Goal: Task Accomplishment & Management: Complete application form

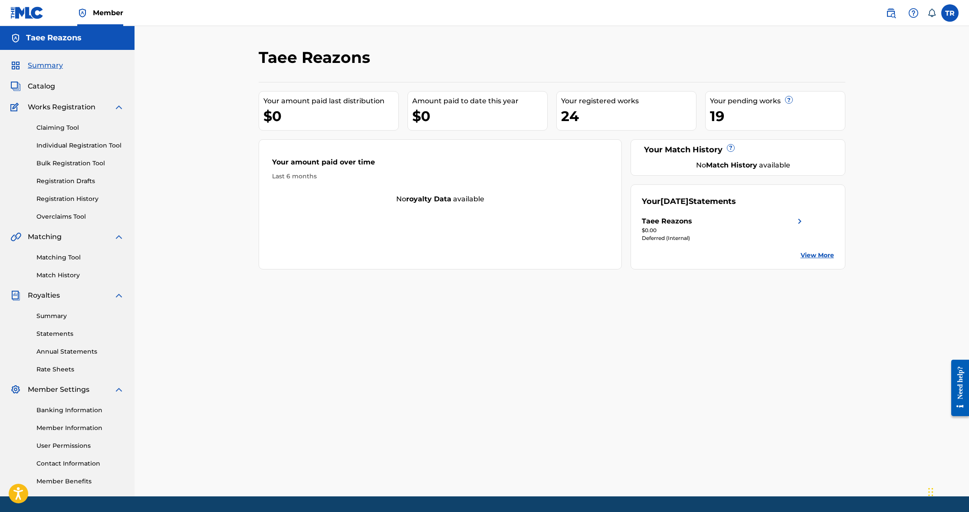
click at [732, 119] on div "19" at bounding box center [777, 116] width 135 height 20
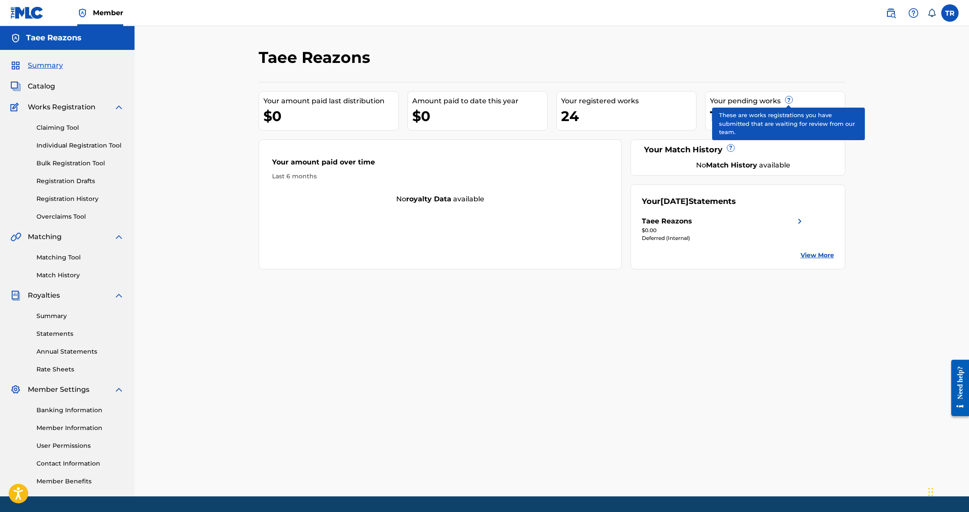
click at [789, 98] on span "?" at bounding box center [788, 99] width 7 height 7
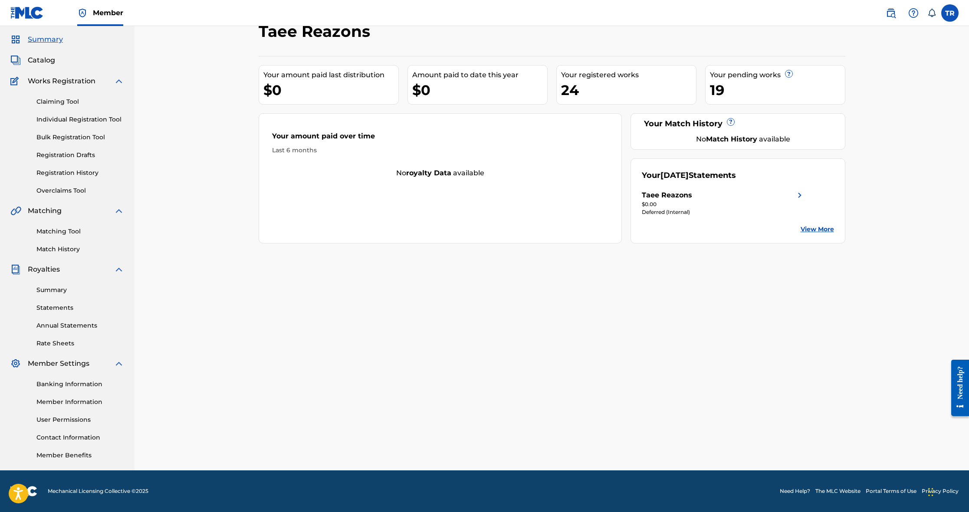
scroll to position [26, 0]
click at [570, 95] on div "24" at bounding box center [628, 90] width 135 height 20
click at [38, 59] on span "Catalog" at bounding box center [41, 60] width 27 height 10
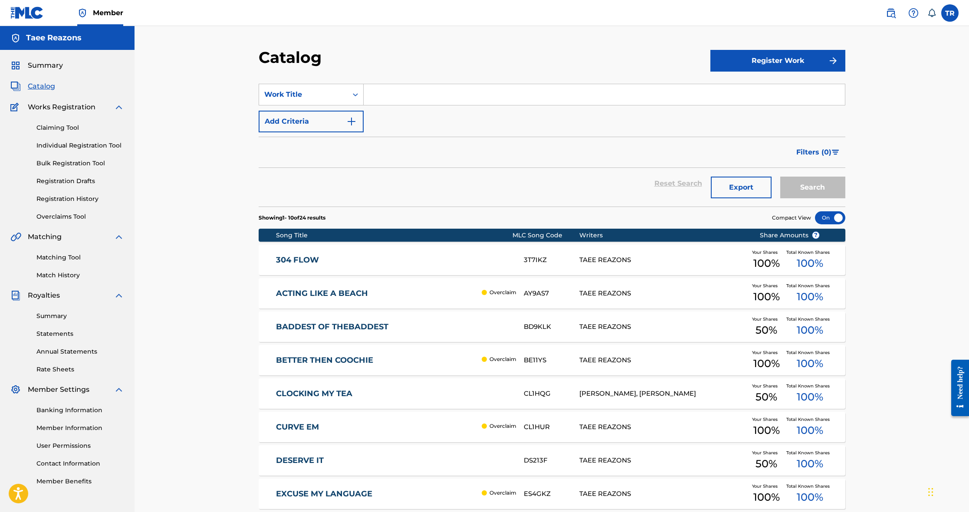
click at [808, 154] on span "Filters ( 0 )" at bounding box center [813, 152] width 35 height 10
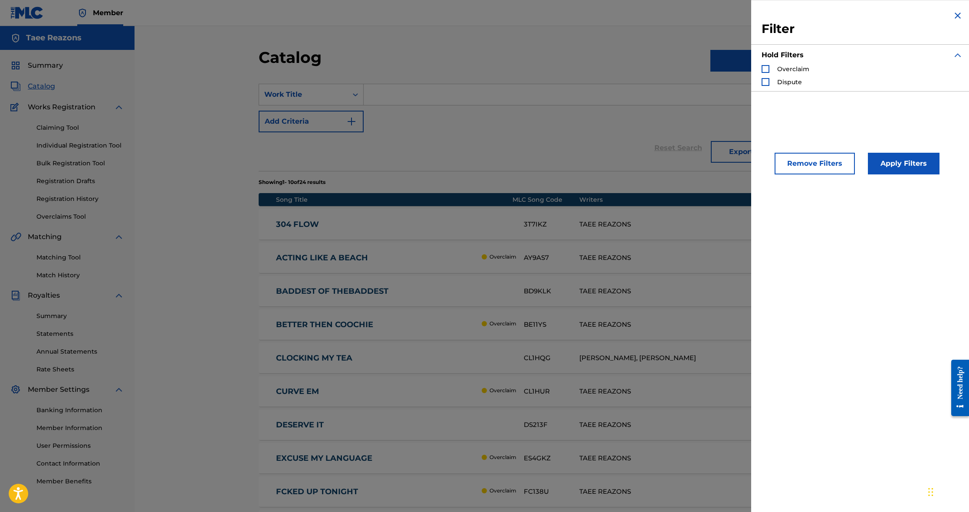
click at [766, 68] on div "Search Form" at bounding box center [765, 69] width 8 height 8
click at [765, 82] on div "Search Form" at bounding box center [765, 82] width 8 height 8
click at [903, 158] on button "Apply Filters" at bounding box center [904, 164] width 72 height 22
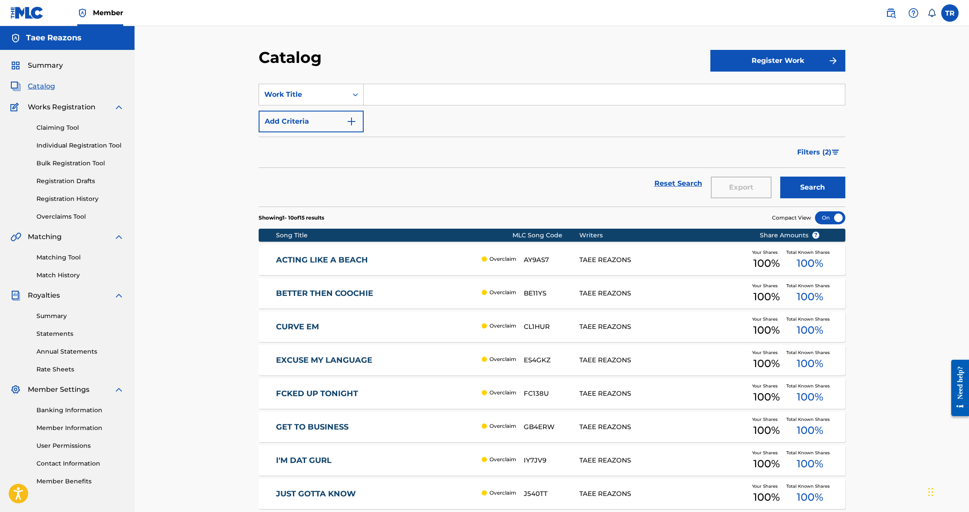
click at [806, 146] on button "Filters ( 2 )" at bounding box center [818, 152] width 53 height 22
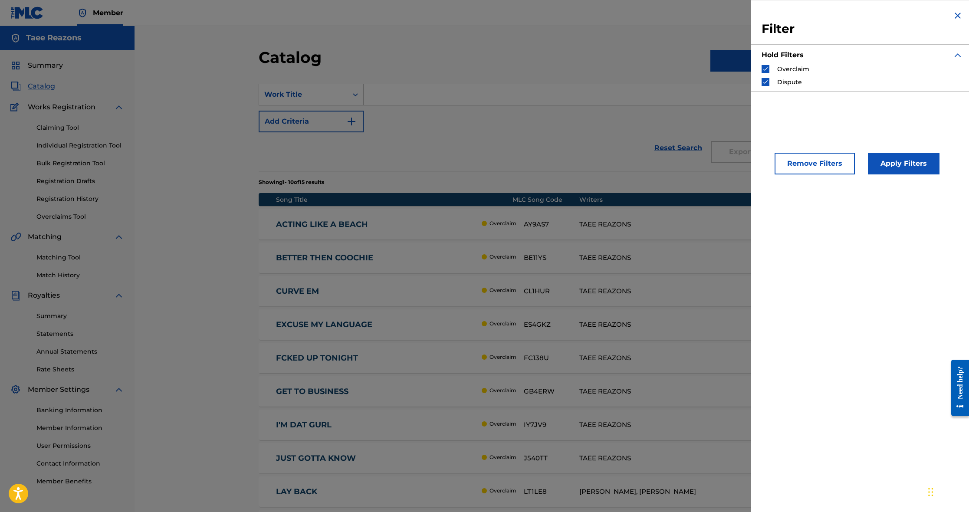
click at [765, 70] on img "Search Form" at bounding box center [765, 69] width 6 height 6
click at [765, 78] on div "Search Form" at bounding box center [765, 82] width 8 height 8
click at [877, 164] on button "Apply Filters" at bounding box center [904, 164] width 72 height 22
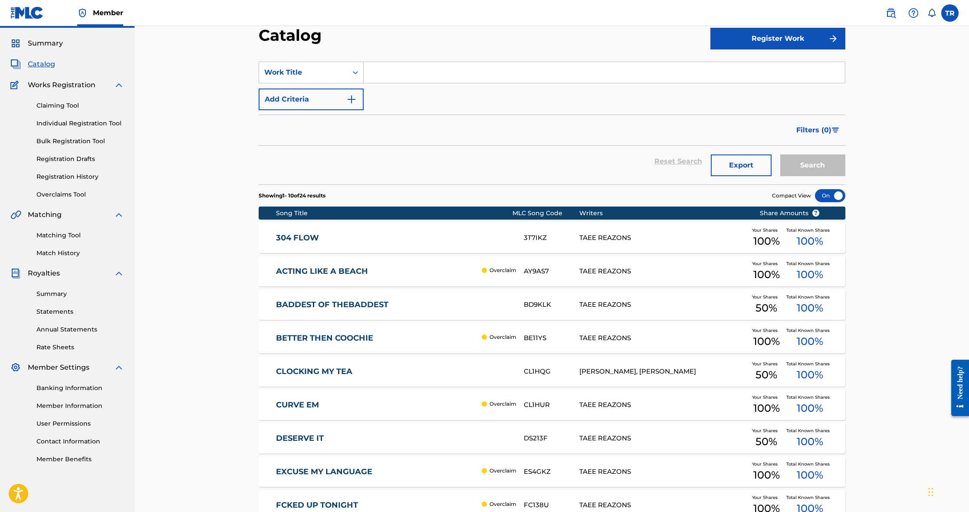
scroll to position [23, 0]
click at [339, 96] on button "Add Criteria" at bounding box center [311, 99] width 105 height 22
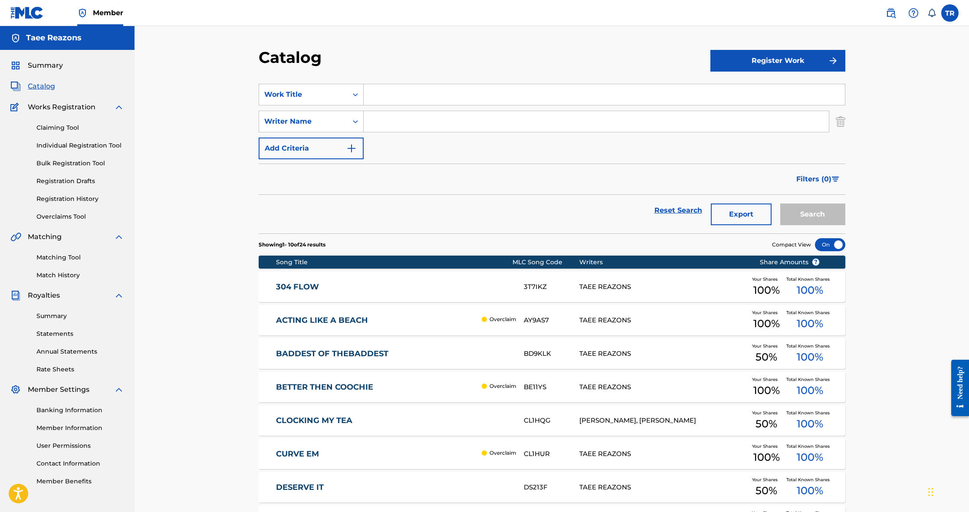
scroll to position [0, 0]
click at [849, 122] on div "Catalog Register Work SearchWithCriteria515db559-c3d0-4e54-b841-523237eb187e Wo…" at bounding box center [551, 348] width 607 height 600
click at [841, 122] on img "Search Form" at bounding box center [841, 122] width 10 height 22
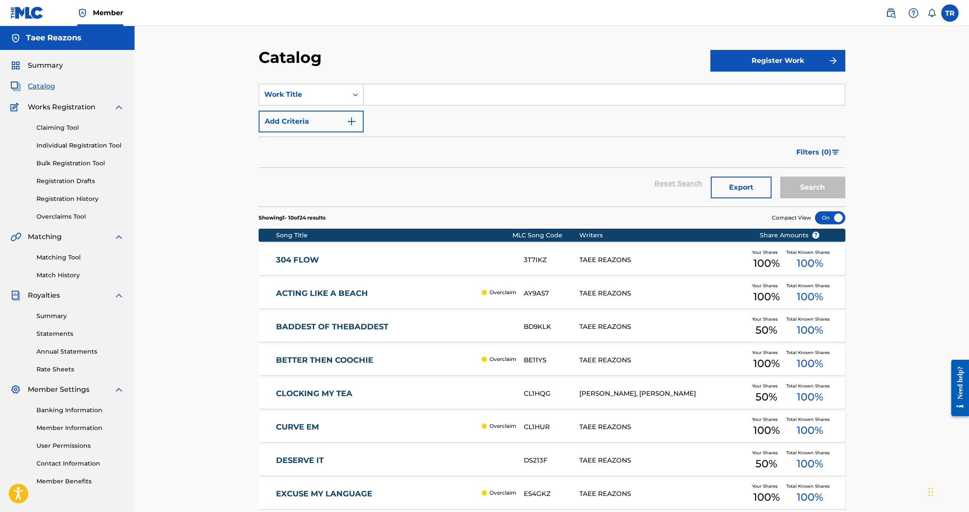
click at [53, 129] on link "Claiming Tool" at bounding box center [80, 127] width 88 height 9
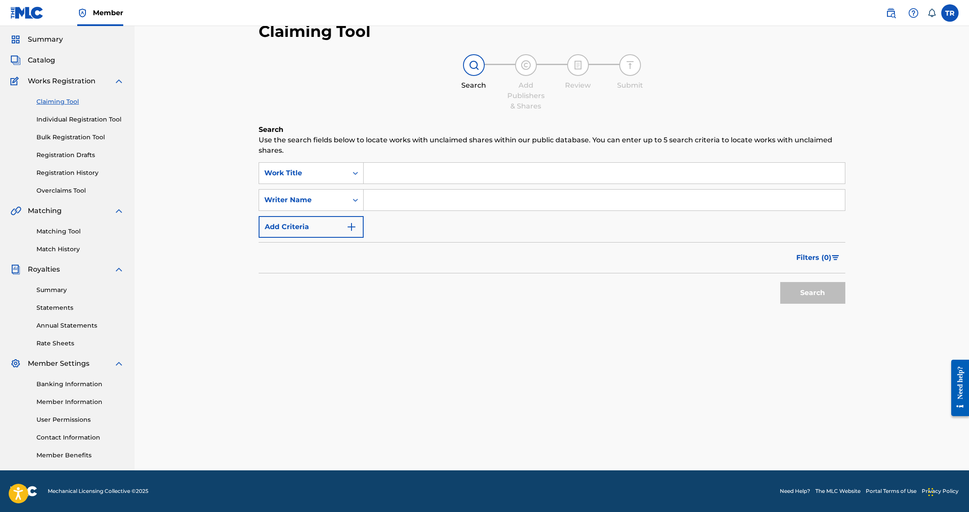
scroll to position [26, 0]
click at [65, 121] on link "Individual Registration Tool" at bounding box center [80, 119] width 88 height 9
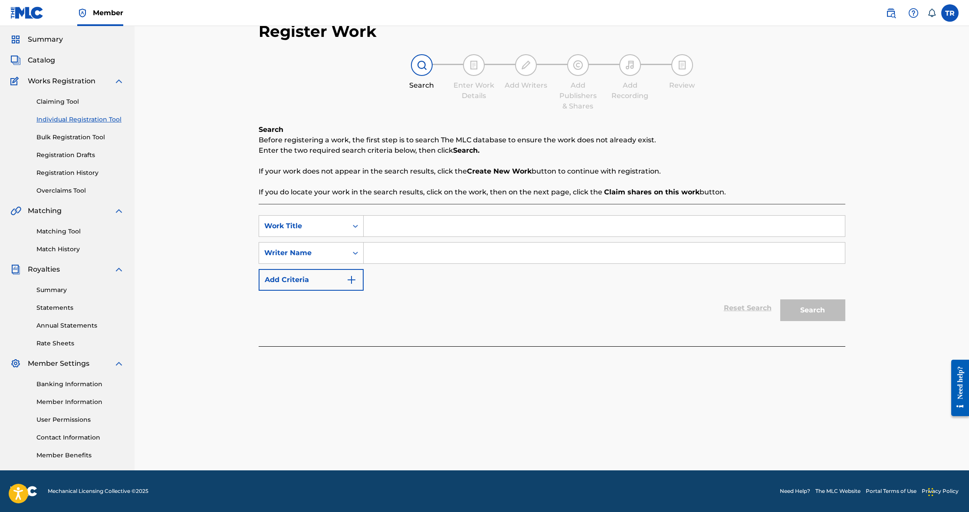
scroll to position [26, 0]
click at [427, 222] on input "Search Form" at bounding box center [604, 226] width 481 height 21
type input "No Kitten"
click at [423, 252] on input "Search Form" at bounding box center [604, 253] width 481 height 21
type input "Taee Reazons"
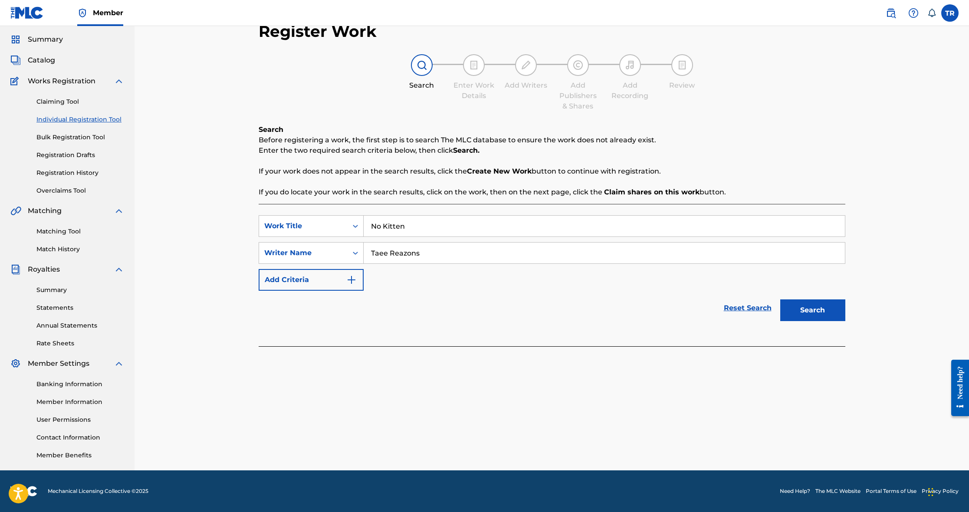
drag, startPoint x: 806, startPoint y: 308, endPoint x: 785, endPoint y: 310, distance: 20.9
click at [806, 308] on button "Search" at bounding box center [812, 310] width 65 height 22
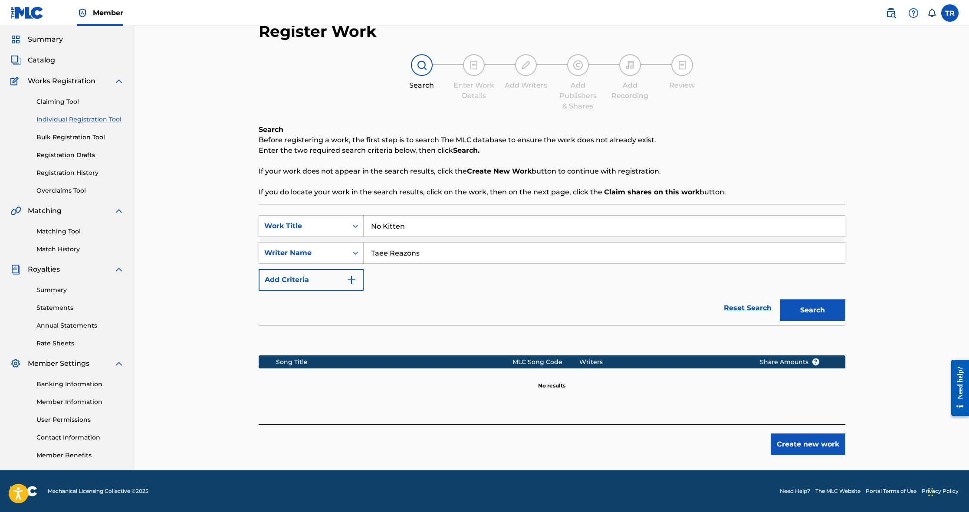
click at [784, 445] on button "Create new work" at bounding box center [807, 444] width 75 height 22
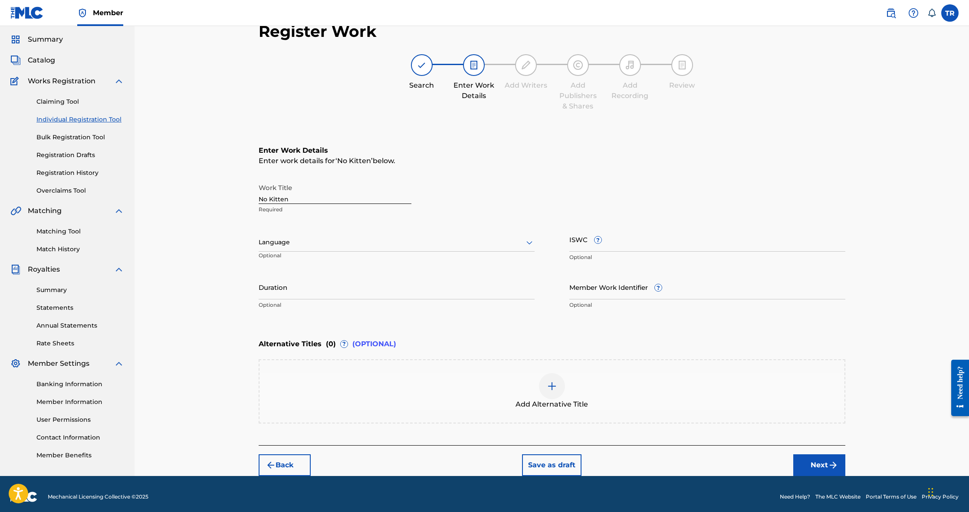
click at [309, 243] on div at bounding box center [397, 242] width 276 height 11
click at [306, 264] on div "English" at bounding box center [396, 262] width 275 height 20
click at [299, 295] on input "Duration" at bounding box center [397, 287] width 276 height 25
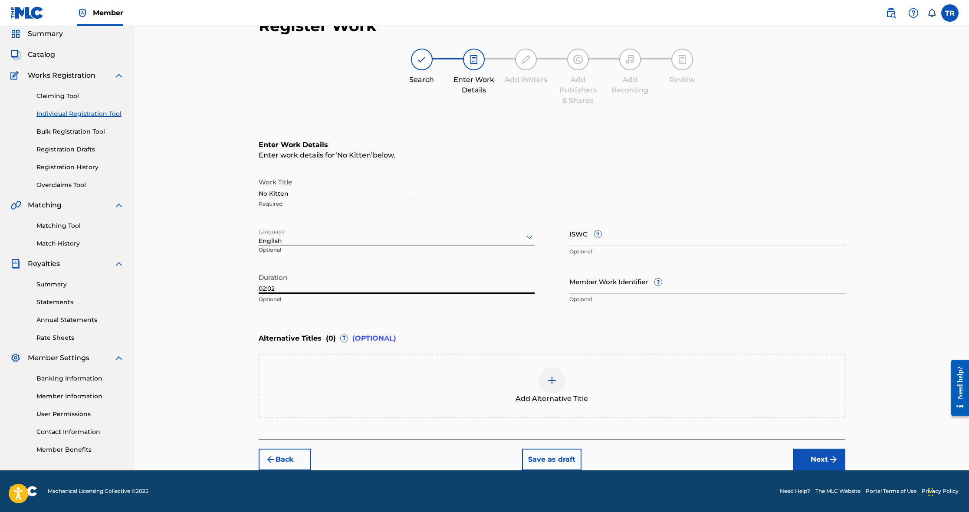
scroll to position [32, 0]
type input "02:02"
click at [815, 452] on button "Next" at bounding box center [819, 460] width 52 height 22
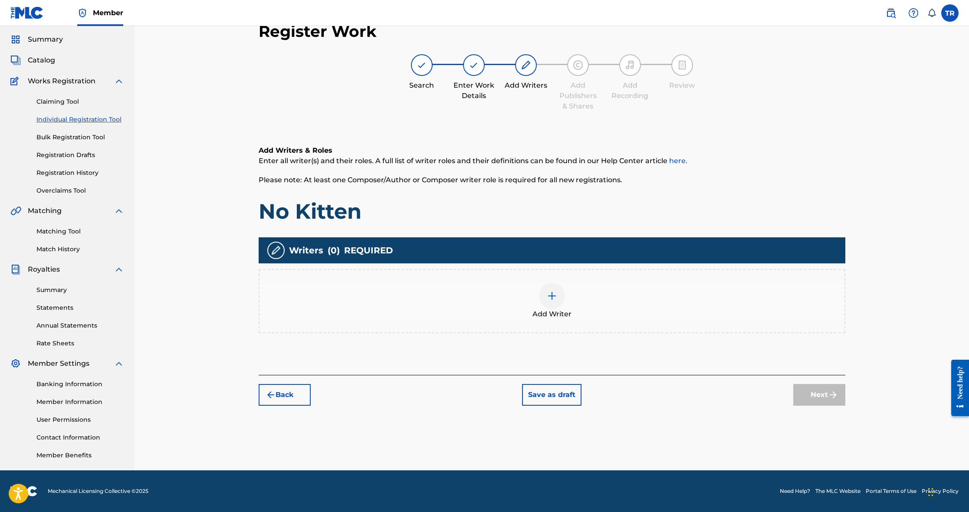
scroll to position [26, 0]
click at [550, 295] on img at bounding box center [552, 296] width 10 height 10
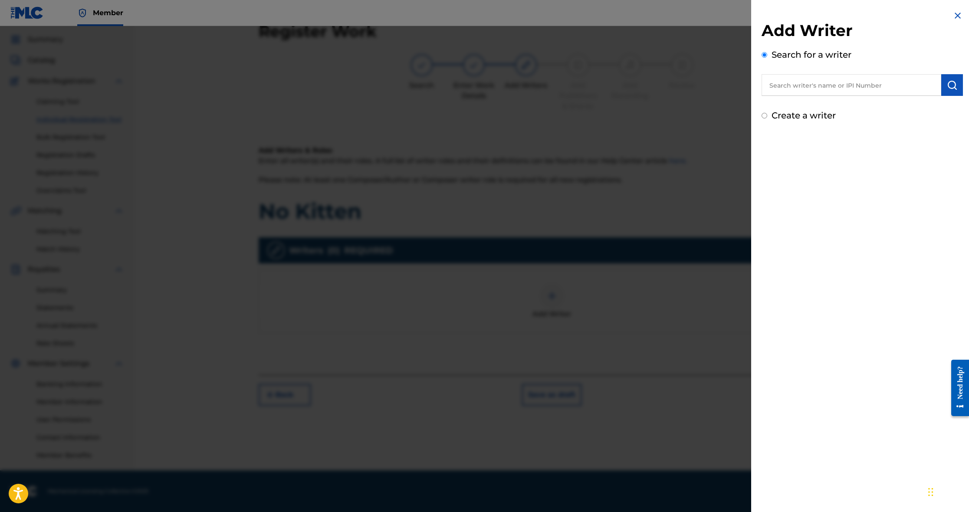
click at [777, 89] on input "text" at bounding box center [851, 85] width 180 height 22
click at [790, 104] on strong "reaz" at bounding box center [795, 105] width 16 height 8
type input "taee reazons"
click at [949, 88] on img "submit" at bounding box center [952, 85] width 10 height 10
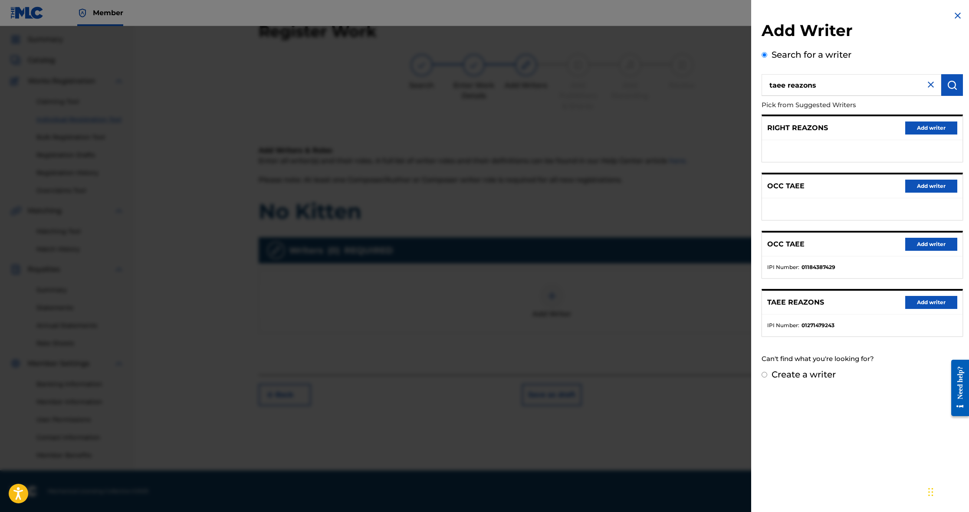
click at [931, 302] on button "Add writer" at bounding box center [931, 302] width 52 height 13
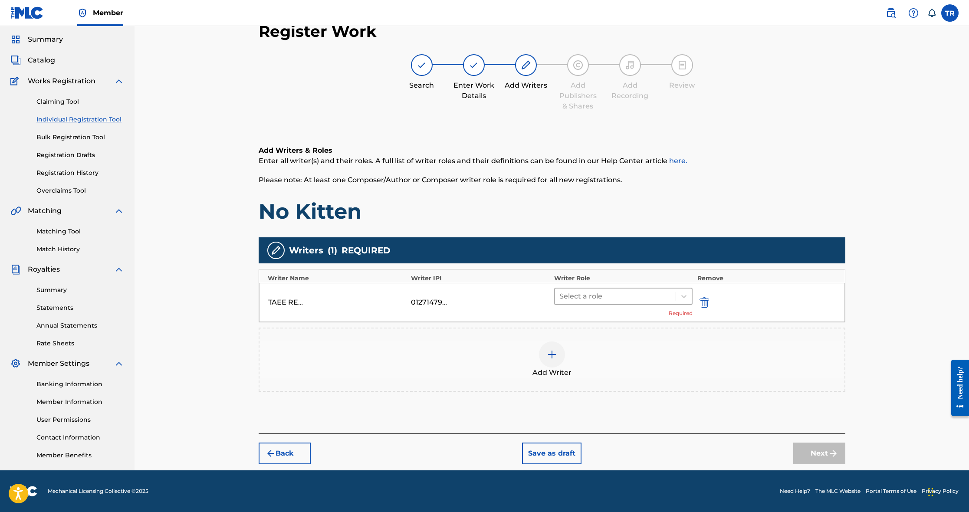
click at [598, 302] on div at bounding box center [615, 296] width 112 height 12
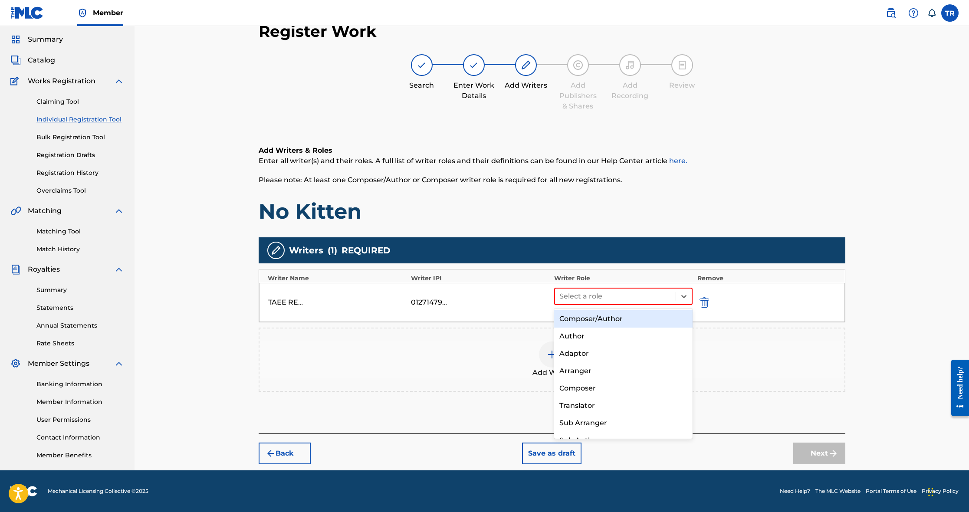
click at [597, 318] on div "Composer/Author" at bounding box center [623, 318] width 139 height 17
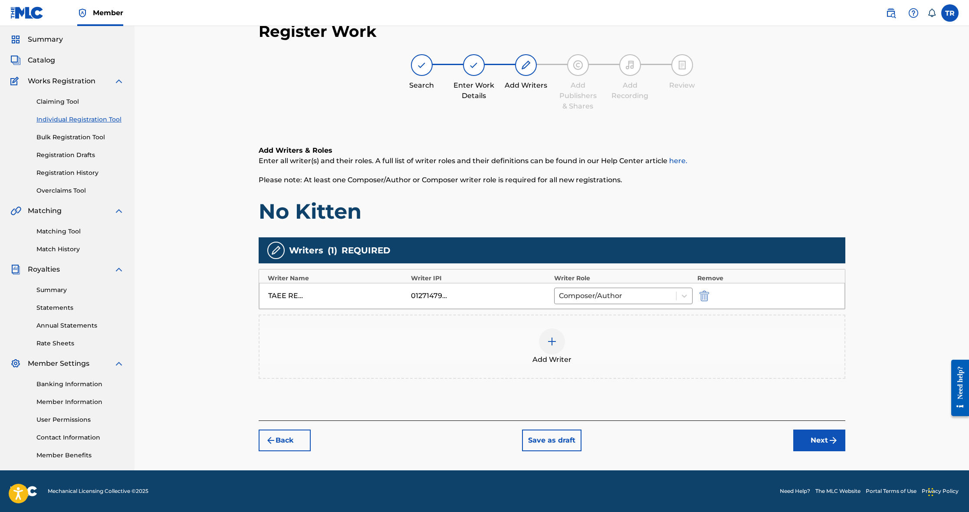
click at [812, 438] on button "Next" at bounding box center [819, 440] width 52 height 22
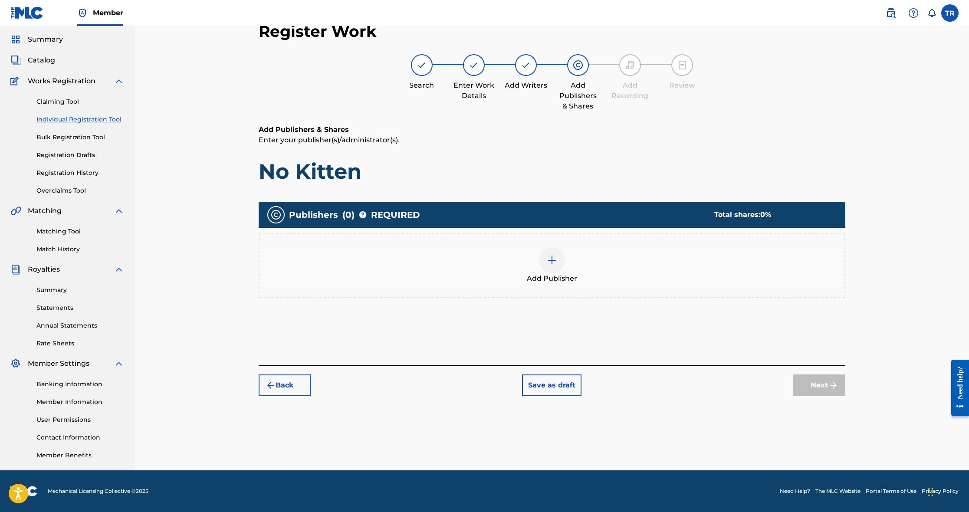
click at [556, 260] on img at bounding box center [552, 260] width 10 height 10
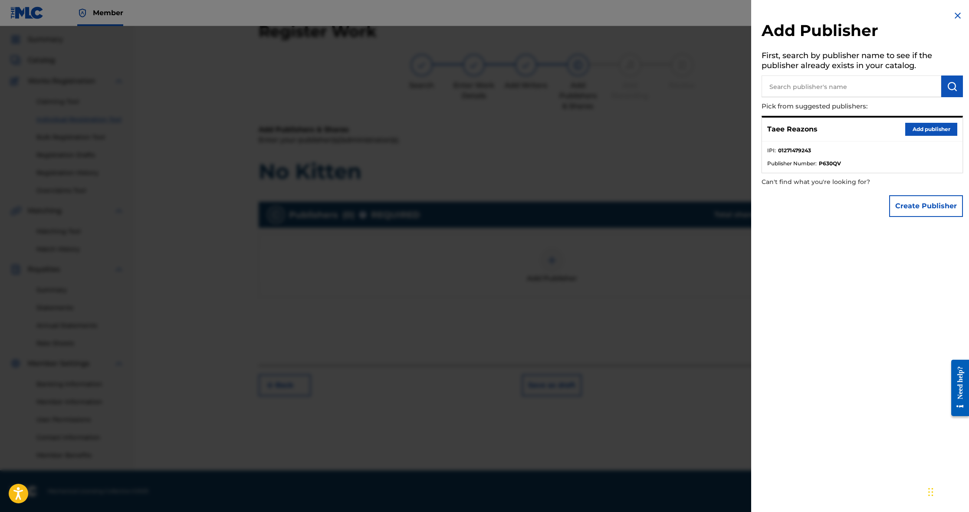
click at [927, 129] on button "Add publisher" at bounding box center [931, 129] width 52 height 13
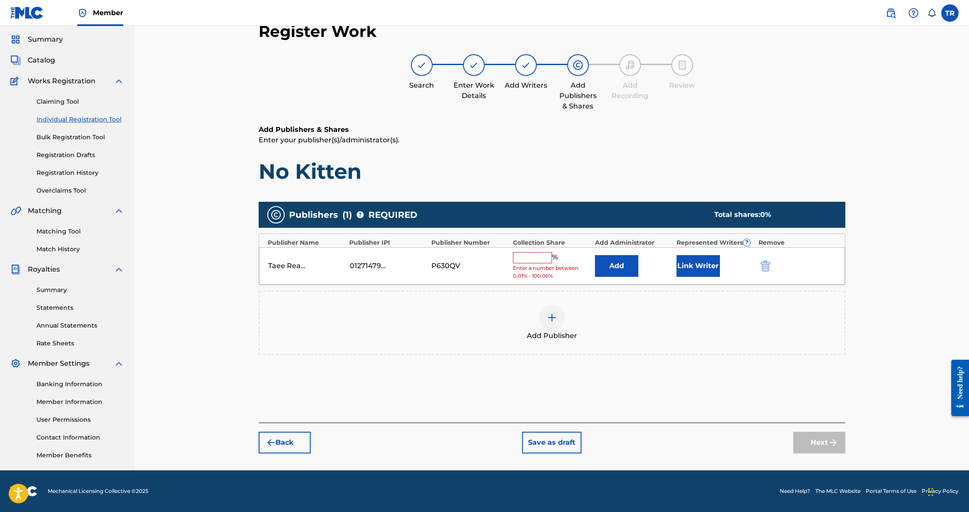
click at [532, 255] on input "text" at bounding box center [532, 257] width 39 height 11
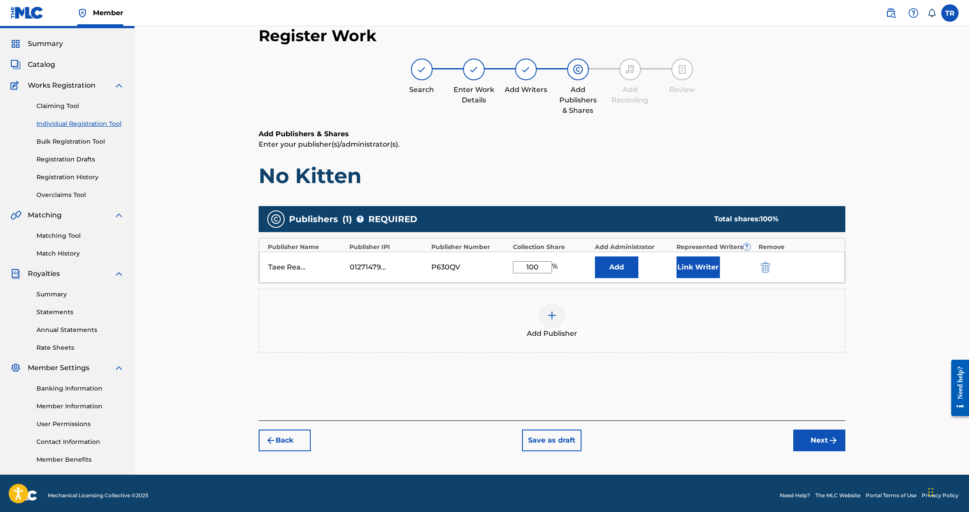
scroll to position [22, 0]
type input "100"
click at [722, 379] on div "Publishers ( 1 ) ? REQUIRED Total shares: 100 % Publisher Name Publisher IPI Pu…" at bounding box center [552, 292] width 587 height 180
click at [696, 270] on button "Link Writer" at bounding box center [697, 267] width 43 height 22
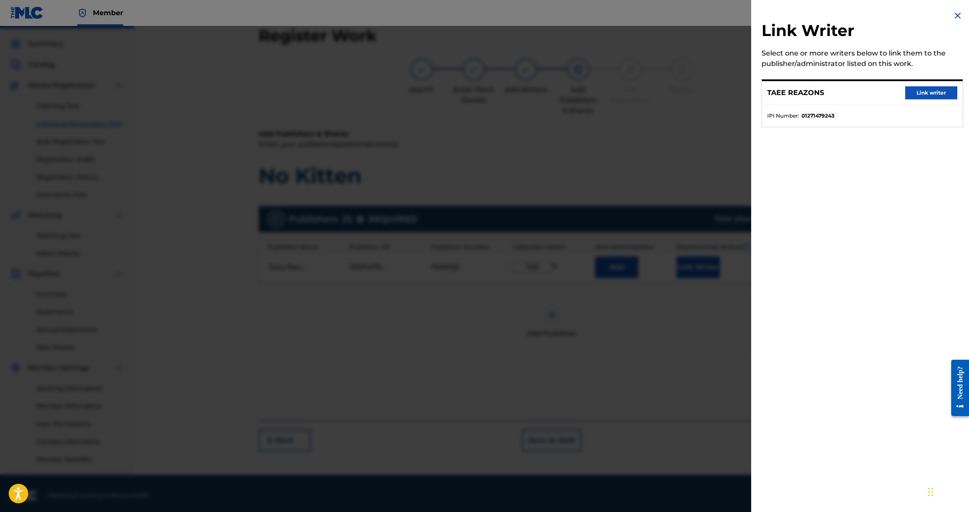
drag, startPoint x: 917, startPoint y: 92, endPoint x: 912, endPoint y: 103, distance: 11.8
click at [917, 92] on button "Link writer" at bounding box center [931, 92] width 52 height 13
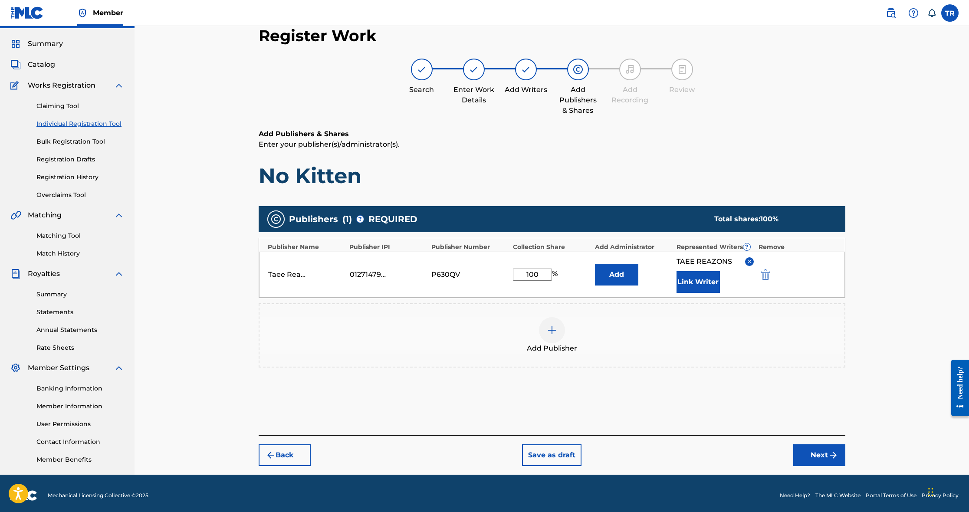
drag, startPoint x: 807, startPoint y: 451, endPoint x: 797, endPoint y: 441, distance: 14.7
click at [807, 451] on button "Next" at bounding box center [819, 455] width 52 height 22
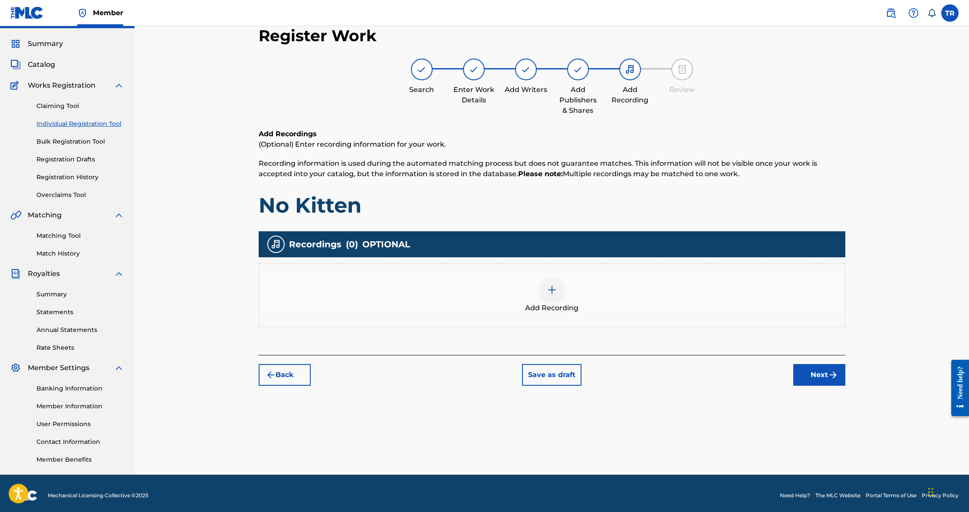
scroll to position [26, 0]
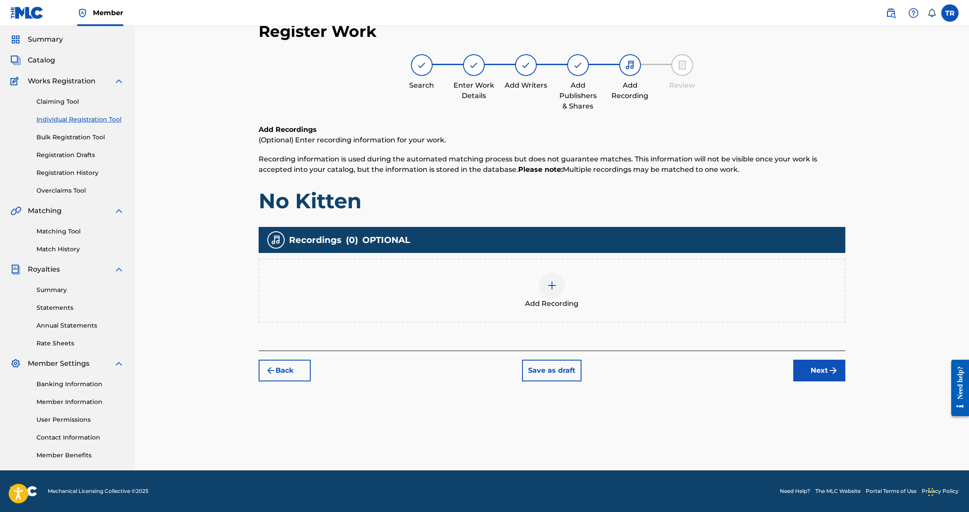
click at [550, 285] on img at bounding box center [552, 285] width 10 height 10
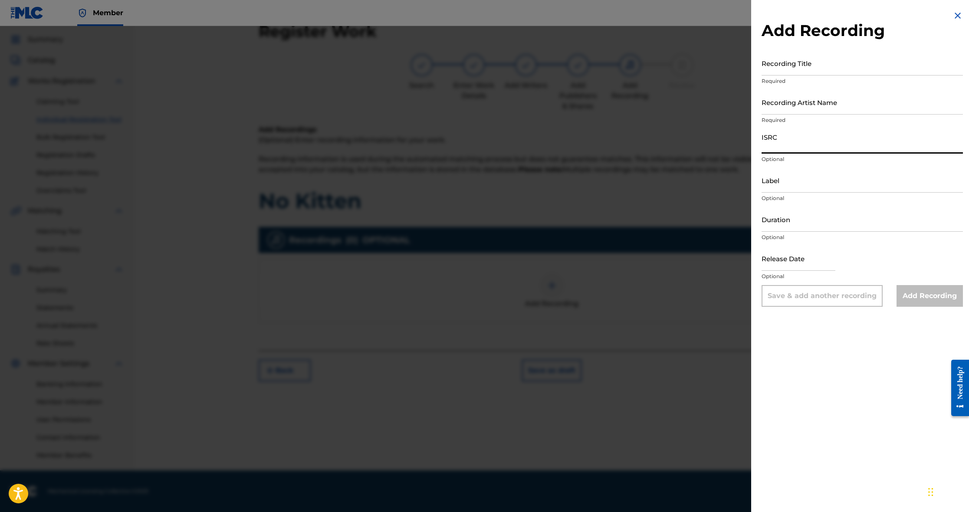
click at [781, 143] on input "ISRC" at bounding box center [861, 141] width 201 height 25
paste input "QT65W2526116"
type input "QT65W2526116"
click at [771, 184] on input "Label" at bounding box center [861, 180] width 201 height 25
type input "Reazons Enterprise LLC"
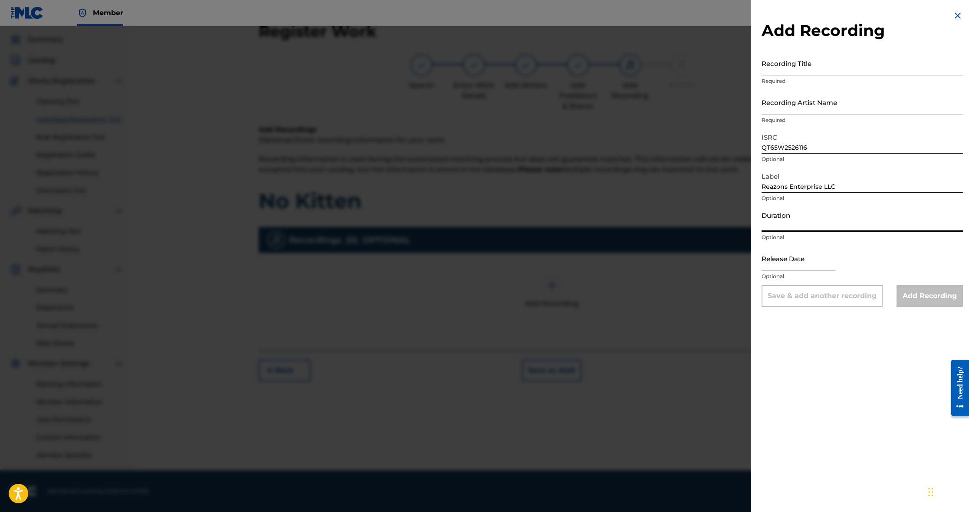
click at [791, 220] on input "Duration" at bounding box center [861, 219] width 201 height 25
type input "02:02"
click at [784, 265] on input "text" at bounding box center [798, 258] width 74 height 25
select select "8"
select select "2025"
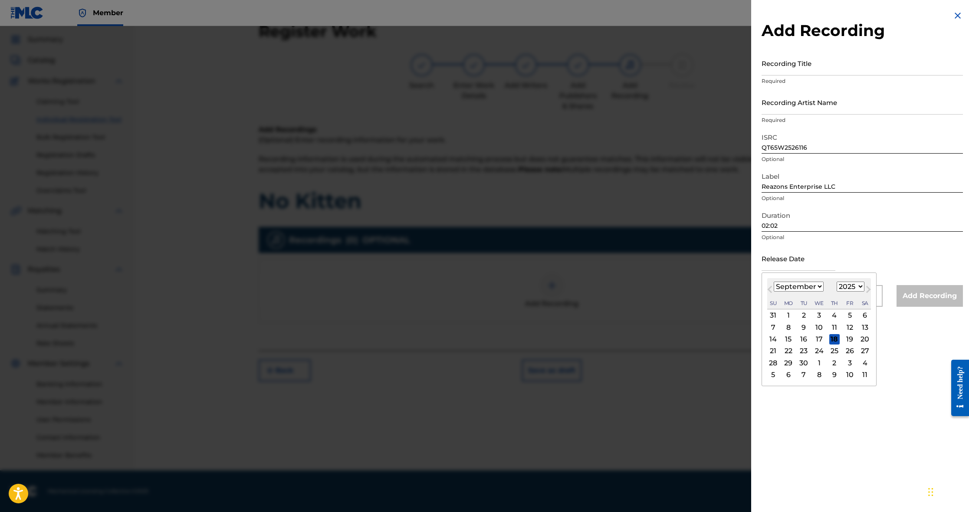
select select "2"
select select "2026"
click at [844, 339] on div "20" at bounding box center [849, 339] width 10 height 10
type input "March 20 2026"
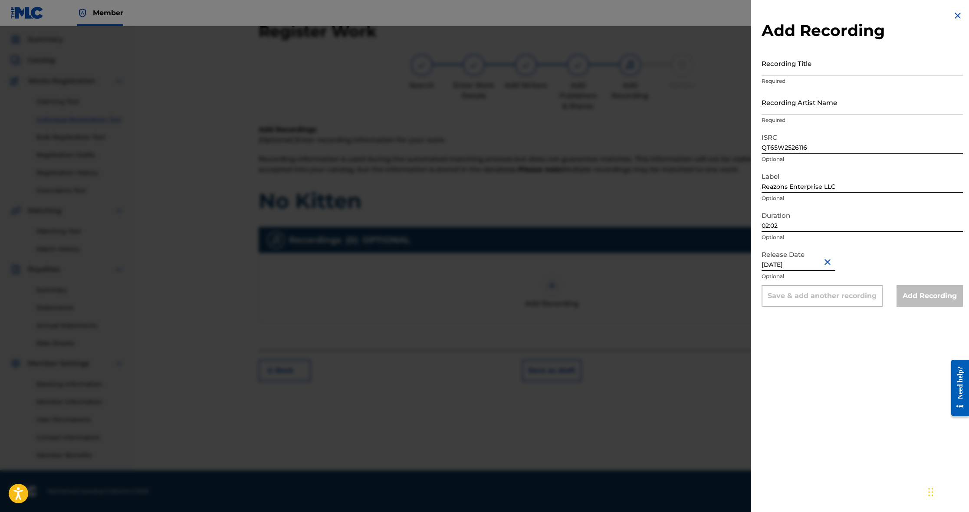
click at [808, 266] on input "March 20 2026" at bounding box center [798, 258] width 74 height 25
select select "2"
select select "2026"
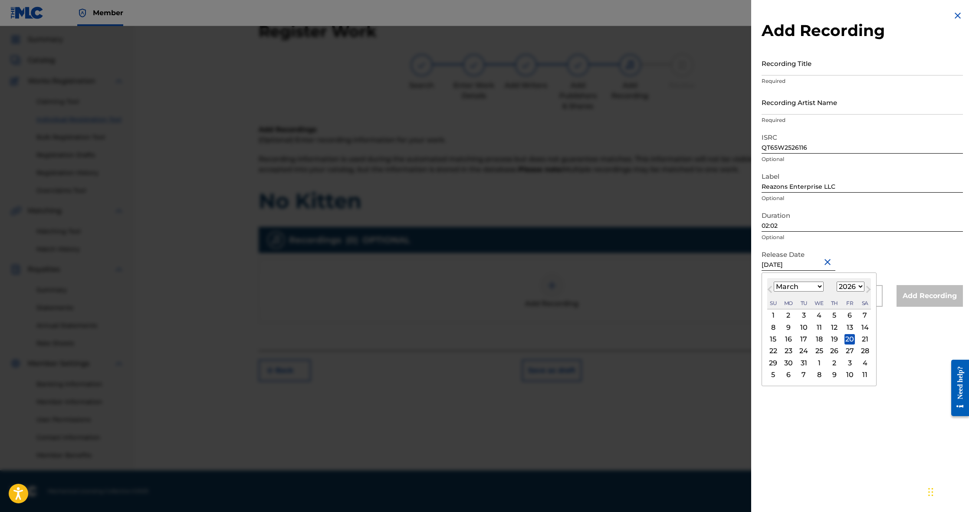
click at [816, 428] on div "Add Recording Recording Title Required Recording Artist Name Required ISRC QT65…" at bounding box center [862, 256] width 222 height 512
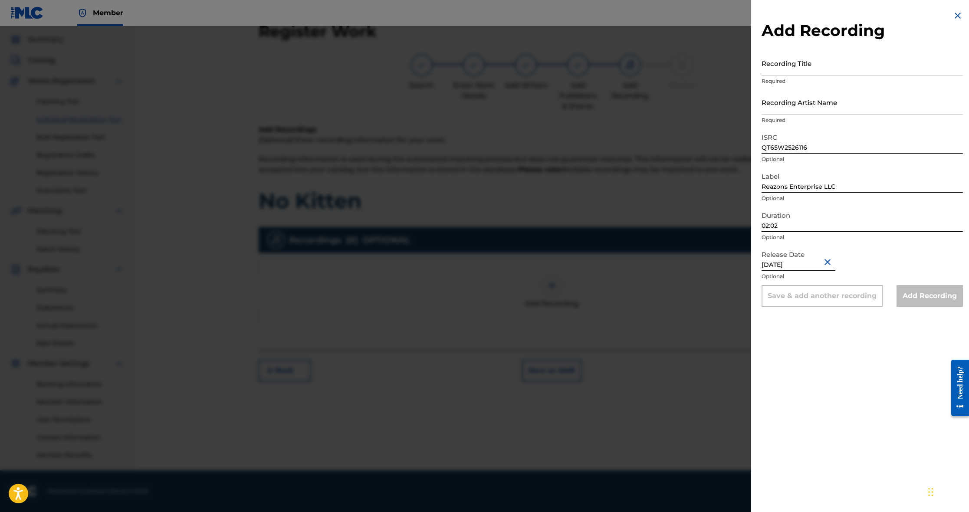
click at [810, 103] on input "Recording Artist Name" at bounding box center [861, 102] width 201 height 25
type input "Taee Reazons"
click at [781, 63] on input "Recording Title" at bounding box center [861, 63] width 201 height 25
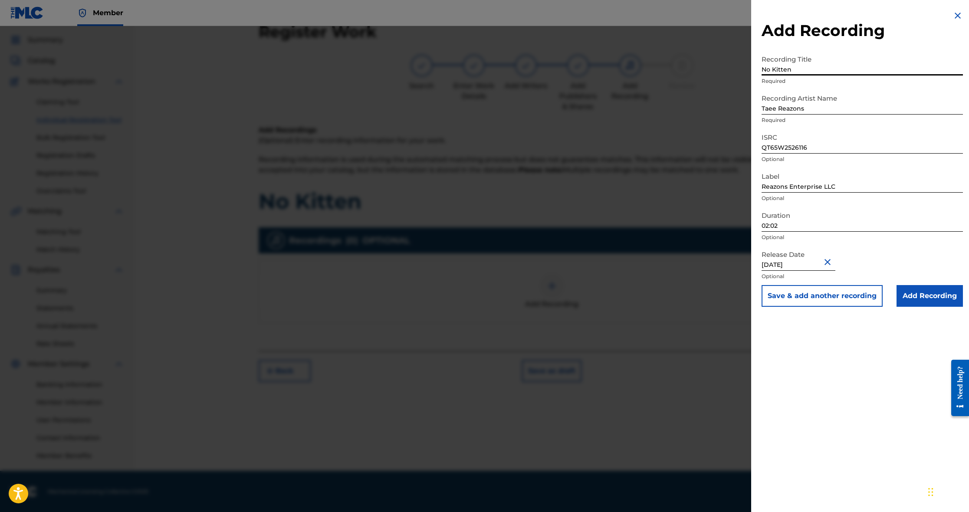
type input "No Kitten"
click at [918, 299] on input "Add Recording" at bounding box center [929, 296] width 66 height 22
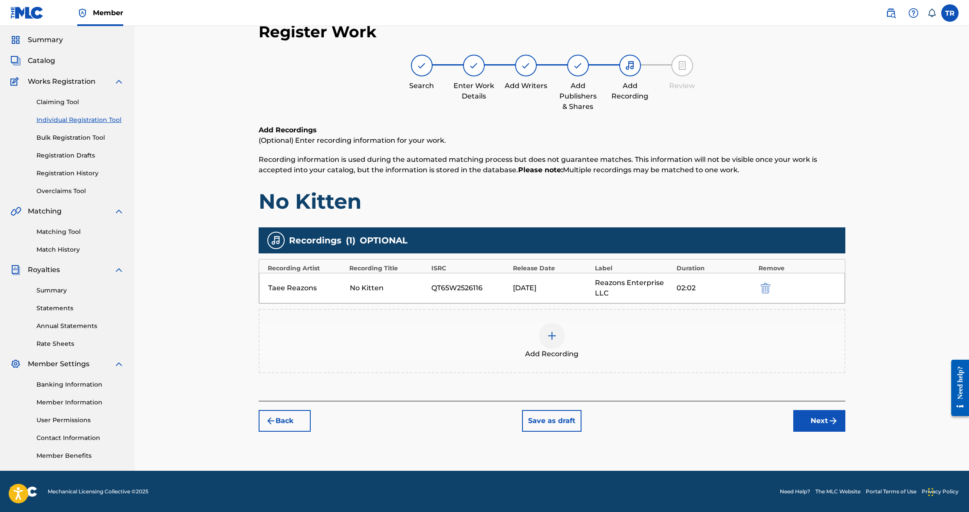
click at [829, 424] on img "submit" at bounding box center [833, 421] width 10 height 10
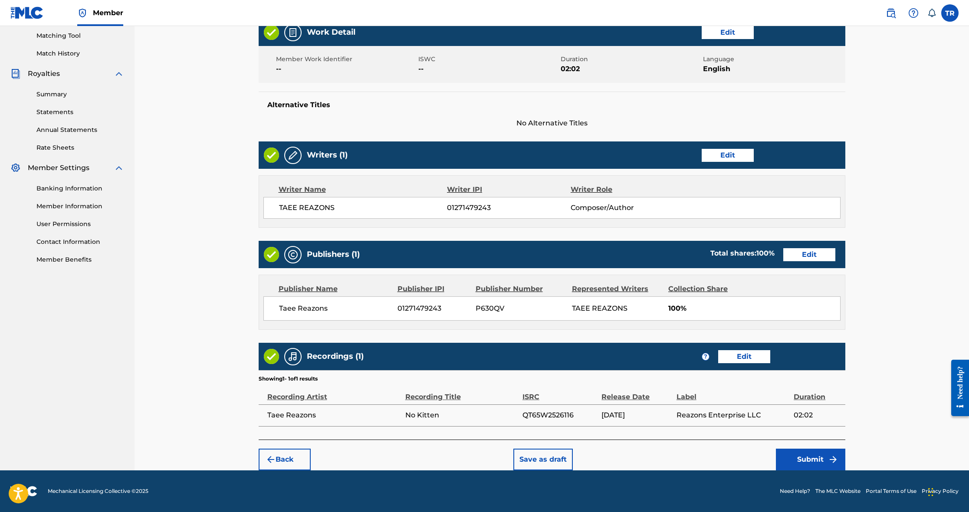
scroll to position [221, 0]
click at [809, 456] on button "Submit" at bounding box center [810, 460] width 69 height 22
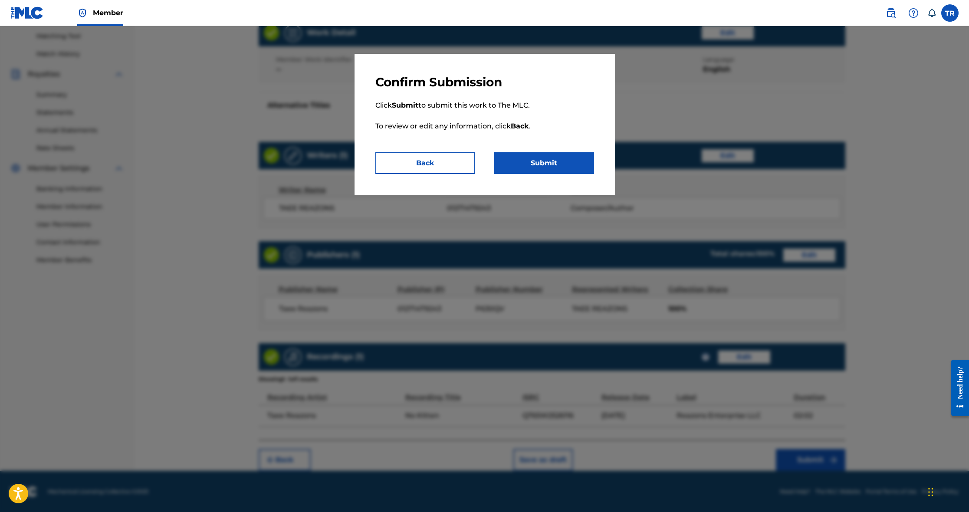
click at [549, 164] on button "Submit" at bounding box center [544, 163] width 100 height 22
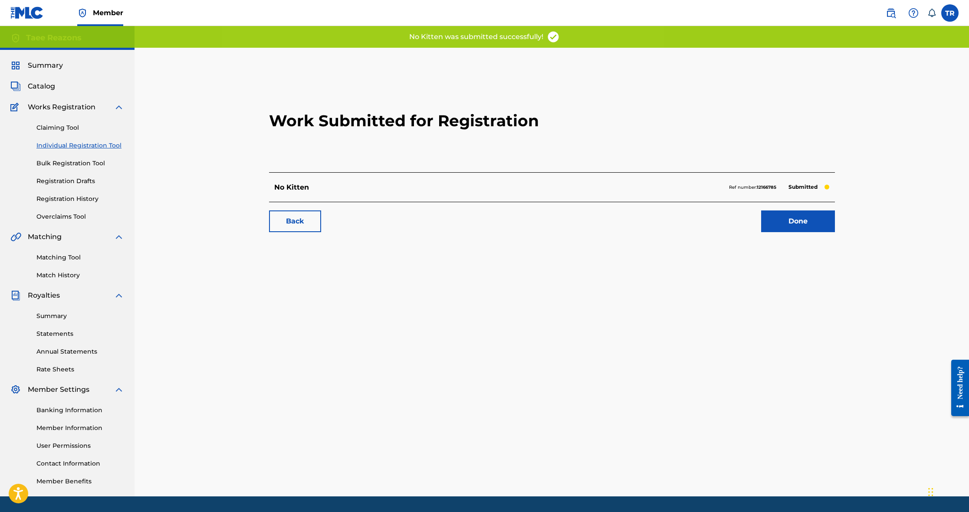
click at [791, 219] on link "Done" at bounding box center [798, 221] width 74 height 22
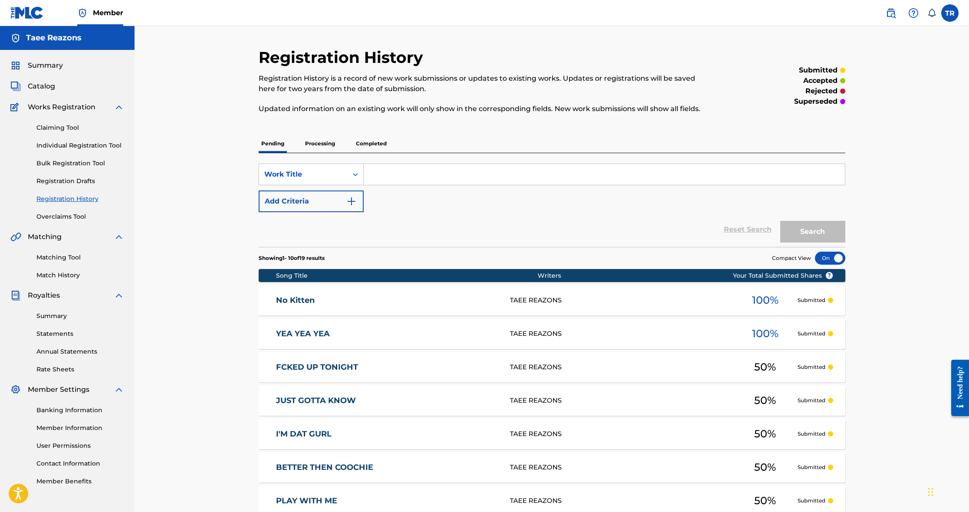
click at [542, 292] on div "No Kitten TAEE REAZONS 100 % Submitted" at bounding box center [552, 300] width 587 height 30
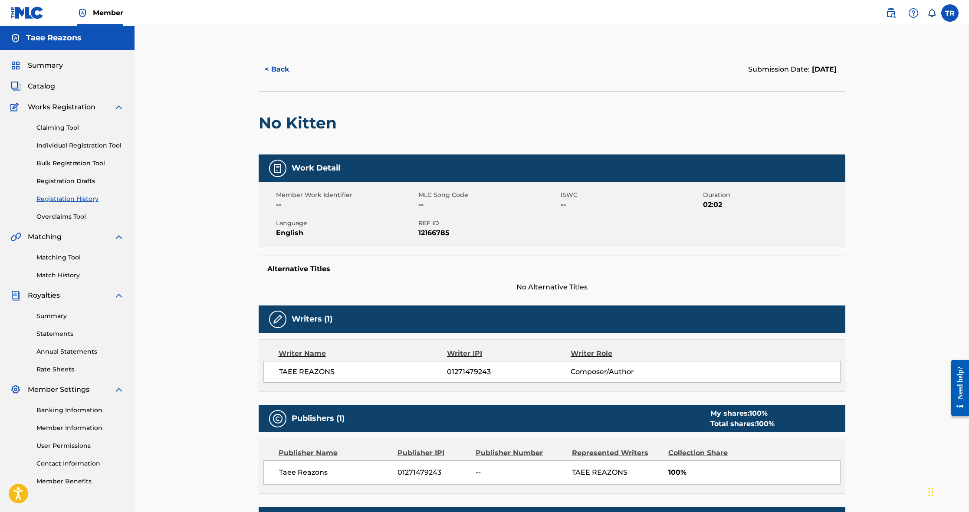
click at [65, 197] on link "Registration History" at bounding box center [80, 198] width 88 height 9
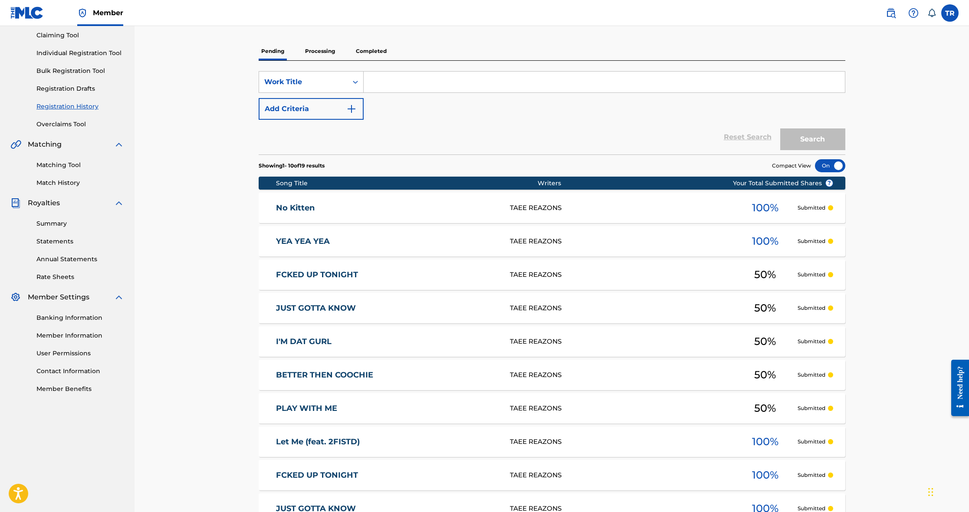
scroll to position [109, 0]
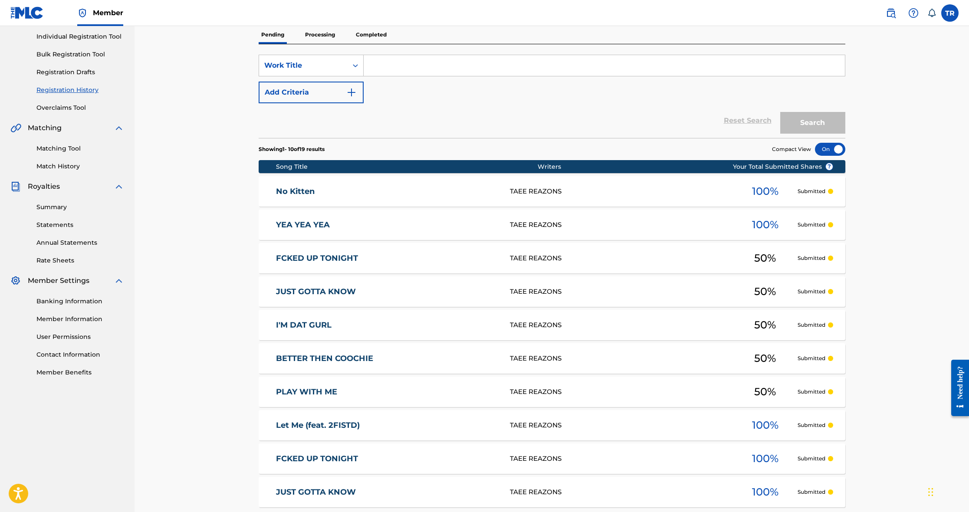
click at [837, 149] on div at bounding box center [830, 149] width 30 height 13
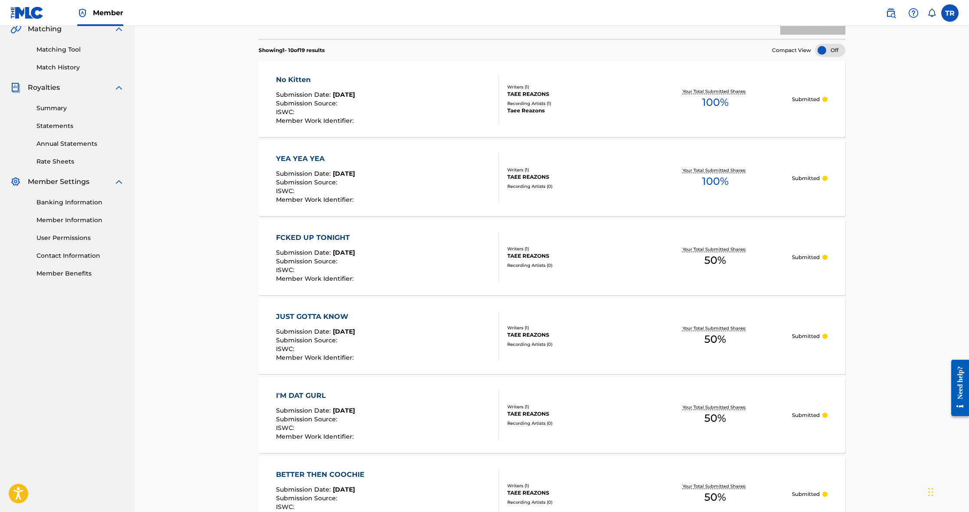
scroll to position [212, 0]
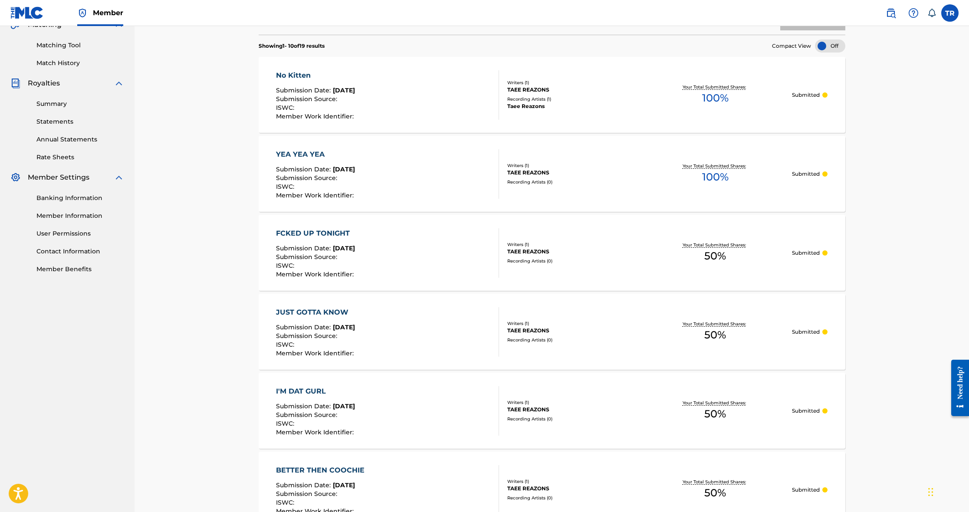
click at [504, 158] on div "YEA YEA YEA Submission Date : Sep 17, 2025 Submission Source : ISWC : Member Wo…" at bounding box center [552, 174] width 587 height 76
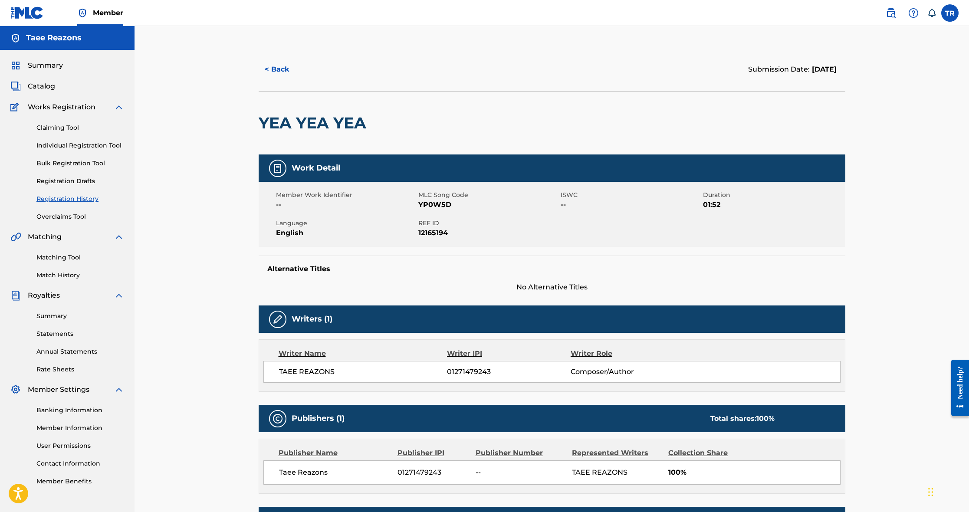
scroll to position [1, 0]
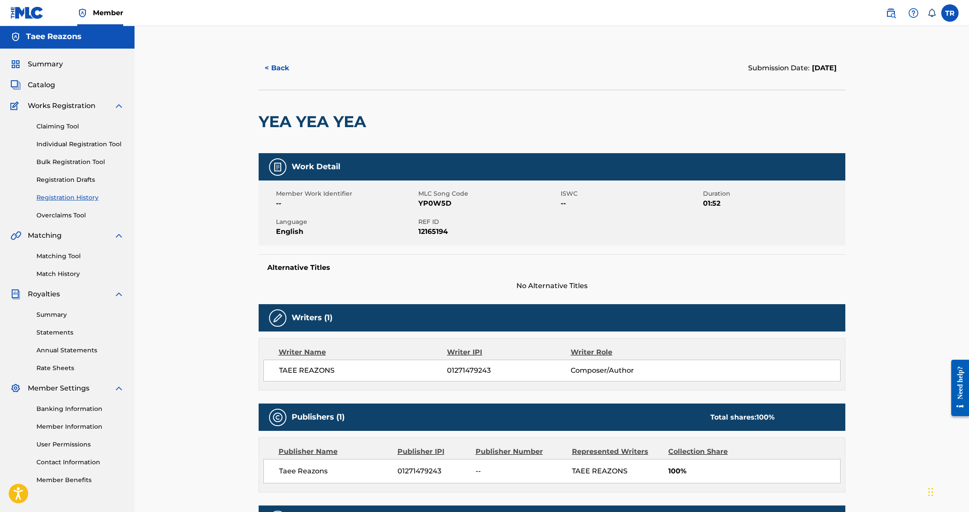
click at [56, 145] on link "Individual Registration Tool" at bounding box center [80, 144] width 88 height 9
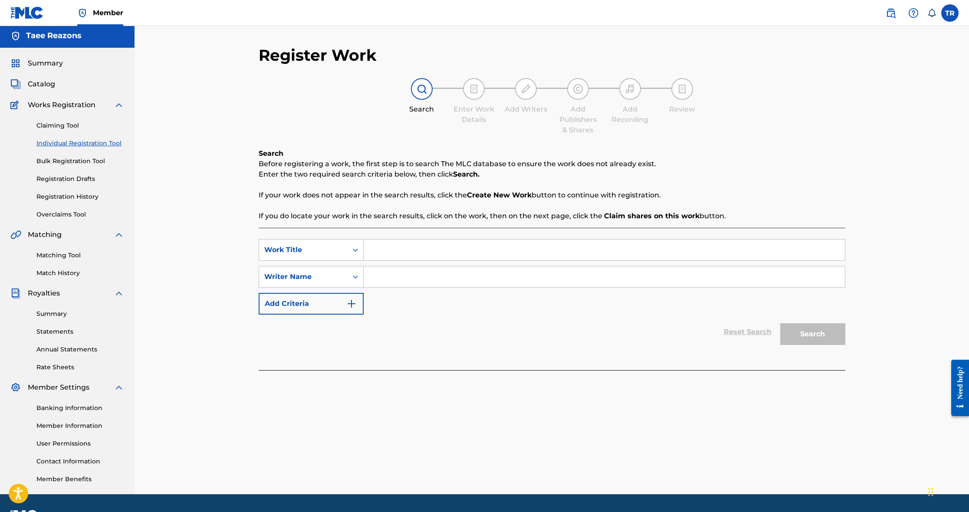
scroll to position [6, 0]
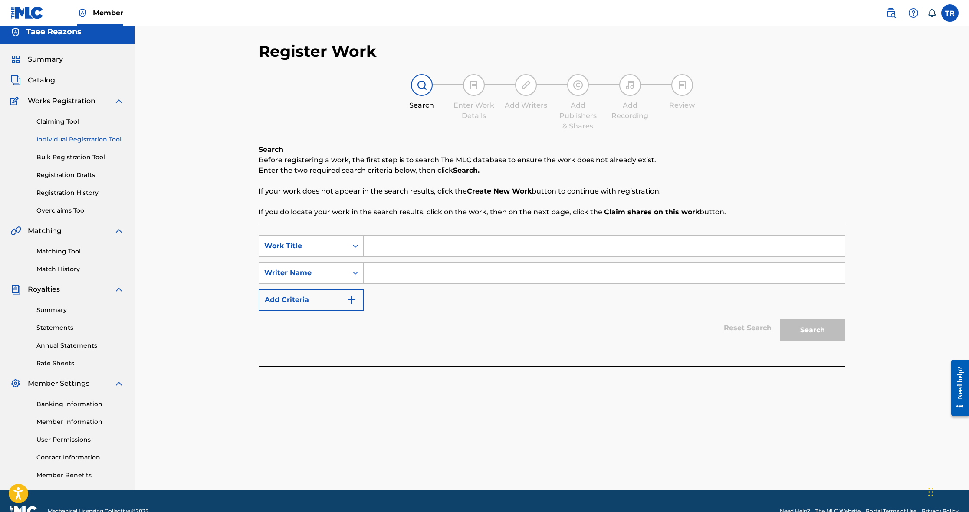
click at [42, 82] on span "Catalog" at bounding box center [41, 80] width 27 height 10
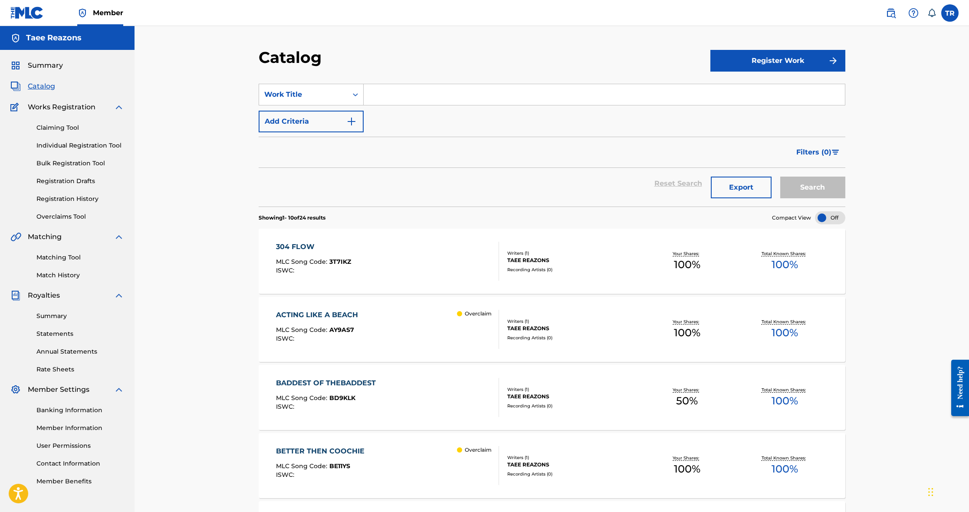
click at [388, 263] on div "304 FLOW MLC Song Code : 3T7IKZ ISWC :" at bounding box center [387, 261] width 223 height 39
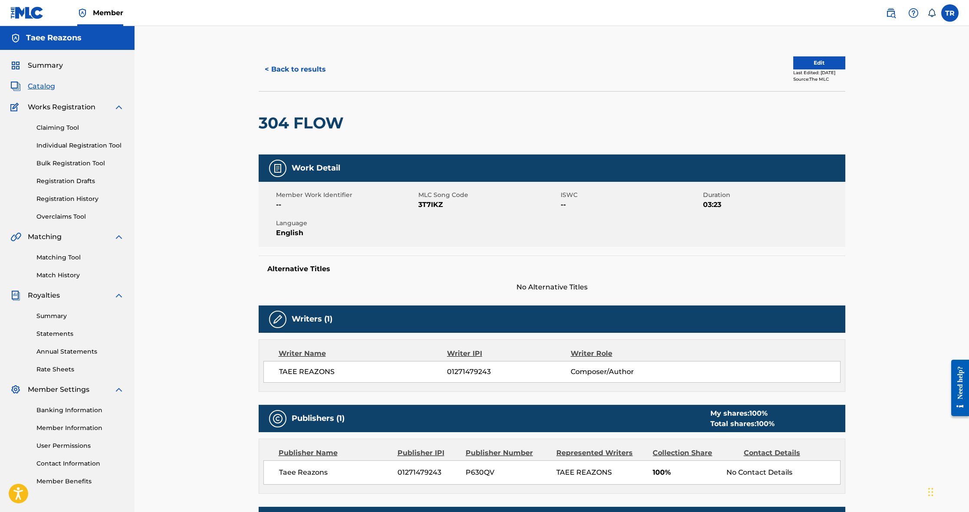
click at [810, 61] on button "Edit" at bounding box center [819, 62] width 52 height 13
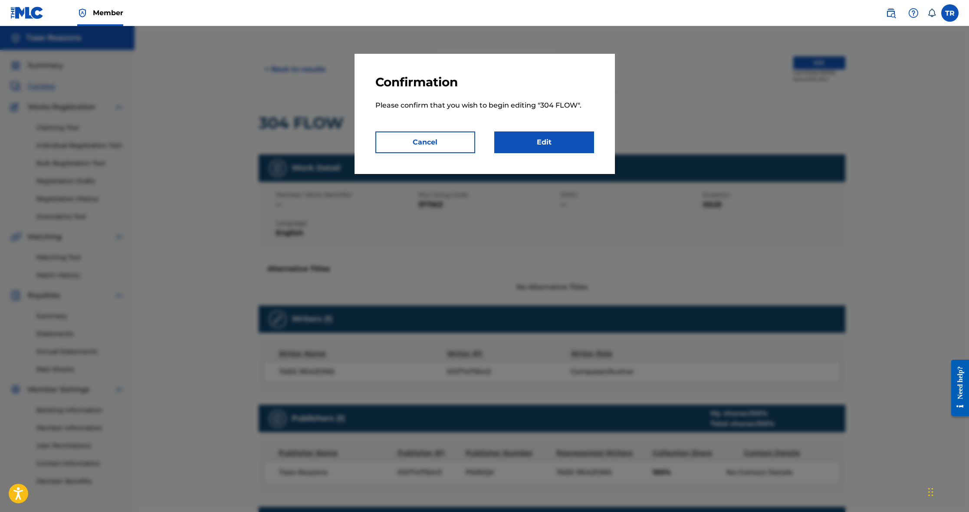
click at [397, 146] on button "Cancel" at bounding box center [425, 142] width 100 height 22
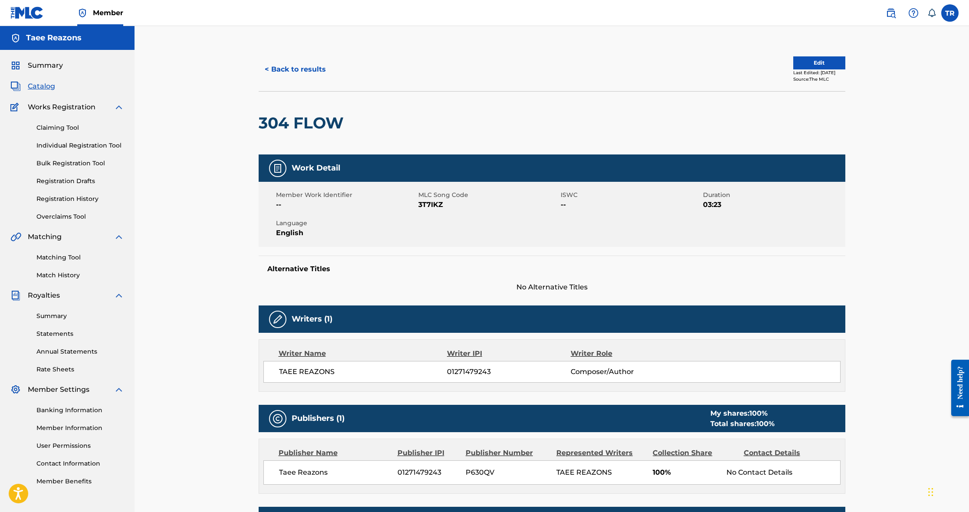
click at [281, 69] on button "< Back to results" at bounding box center [295, 70] width 73 height 22
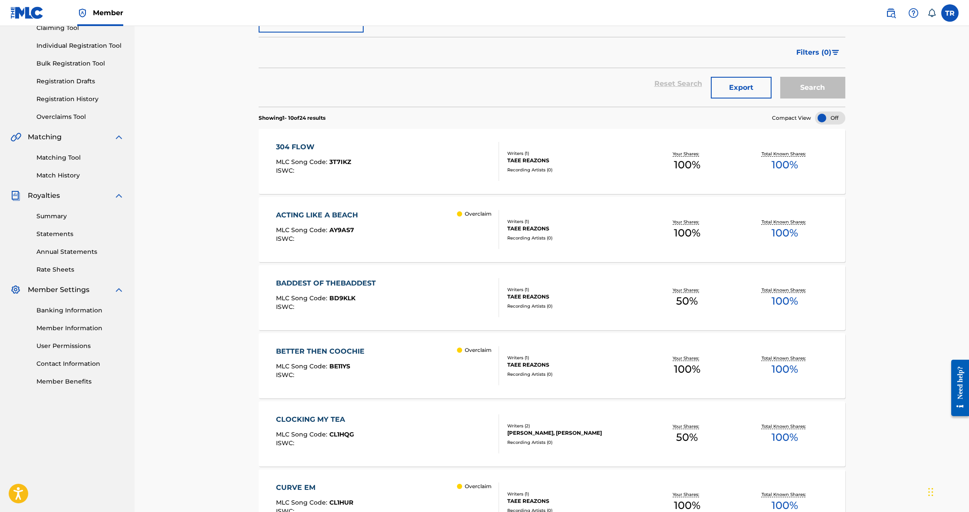
scroll to position [101, 0]
click at [401, 237] on div "ACTING LIKE A BEACH MLC Song Code : AY9AS7 ISWC : Overclaim" at bounding box center [387, 228] width 223 height 39
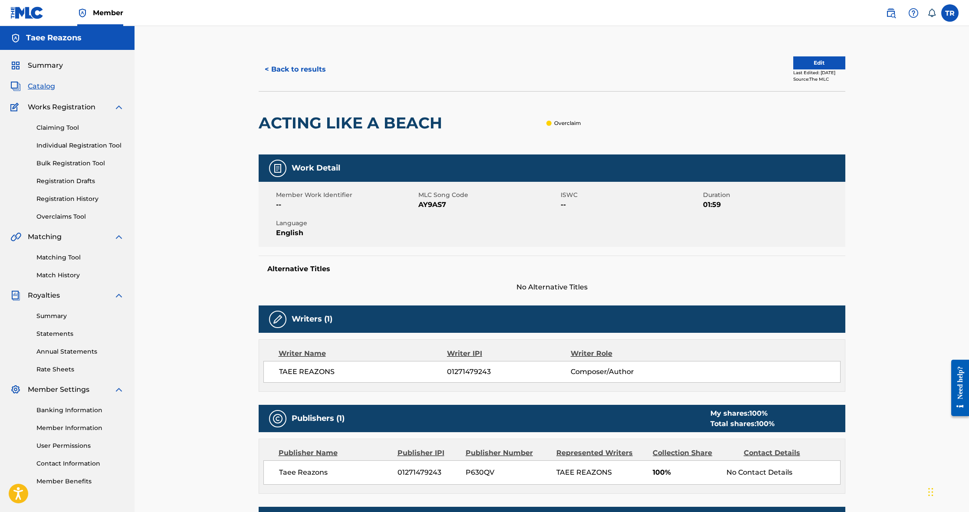
click at [807, 62] on button "Edit" at bounding box center [819, 62] width 52 height 13
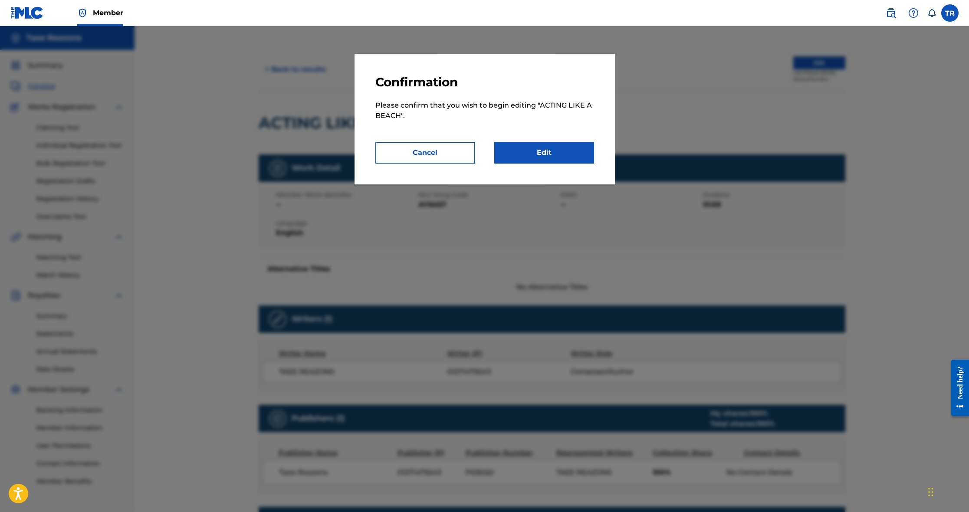
click at [541, 153] on link "Edit" at bounding box center [544, 153] width 100 height 22
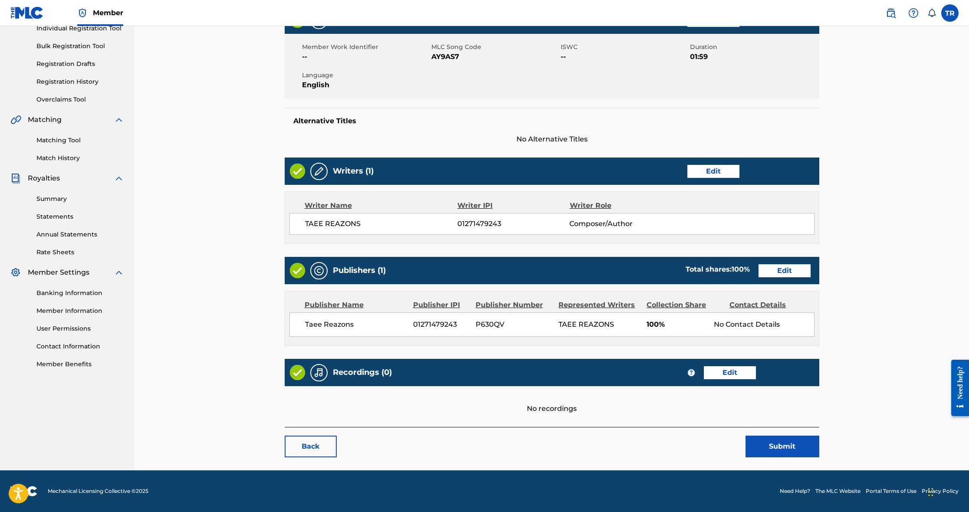
scroll to position [117, 0]
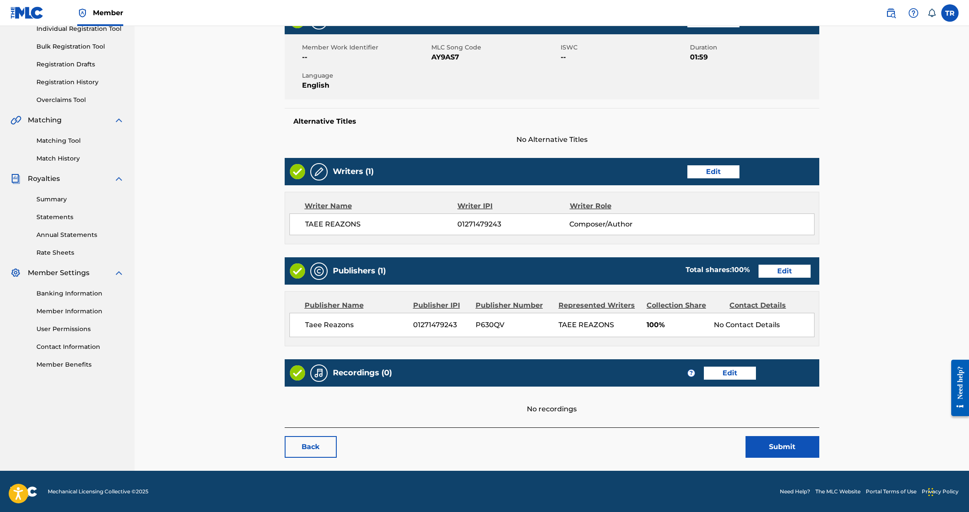
click at [736, 373] on link "Edit" at bounding box center [730, 373] width 52 height 13
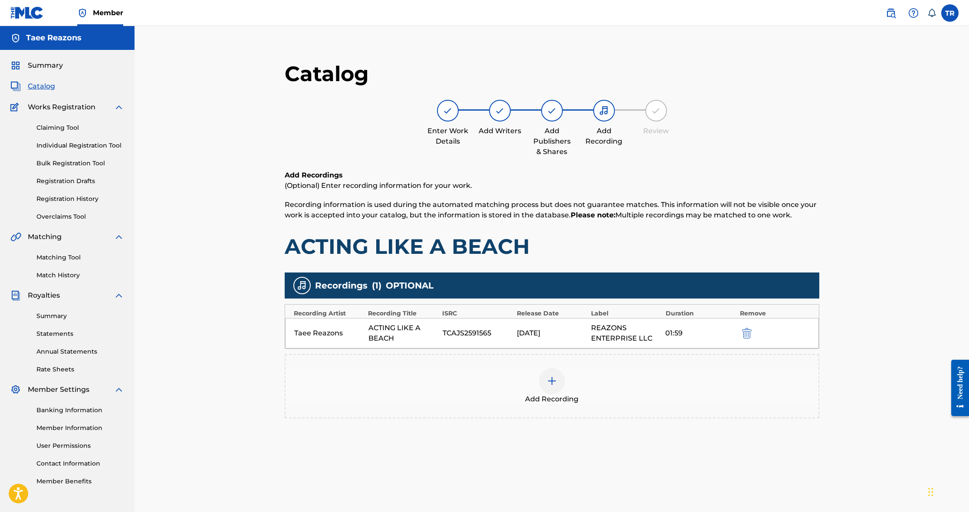
click at [457, 333] on div "TCAJS2591565" at bounding box center [478, 333] width 70 height 10
click at [377, 331] on div "ACTING LIKE A BEACH" at bounding box center [403, 333] width 70 height 21
drag, startPoint x: 530, startPoint y: 332, endPoint x: 528, endPoint y: 361, distance: 28.3
click at [531, 361] on div "Recordings ( 1 ) OPTIONAL Recording Artist Recording Title ISRC Release Date La…" at bounding box center [552, 345] width 534 height 146
click at [479, 363] on div "Add Recording" at bounding box center [552, 386] width 534 height 64
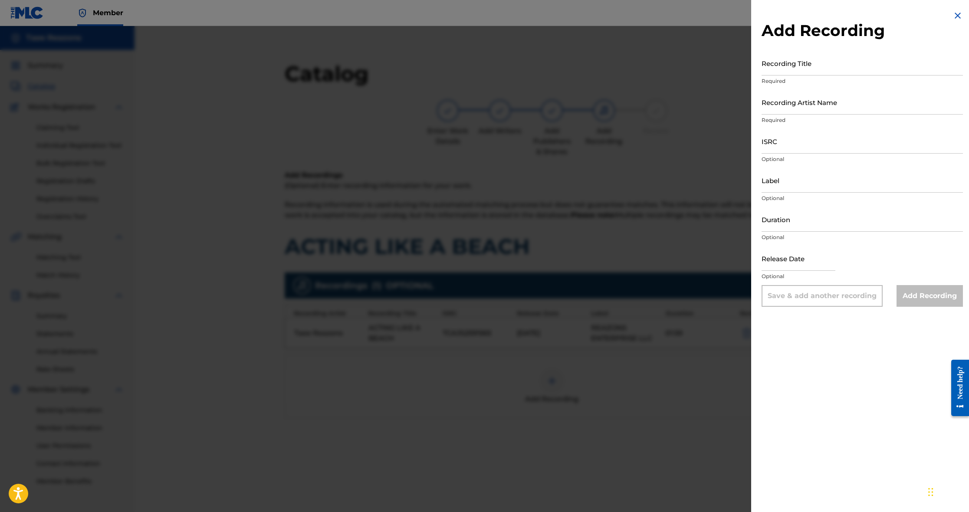
click at [953, 14] on img at bounding box center [957, 15] width 10 height 10
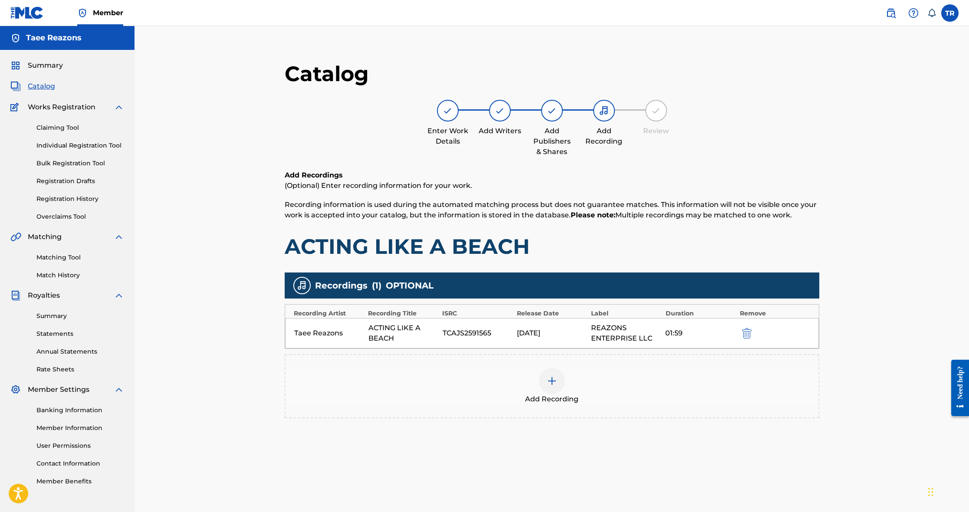
click at [531, 338] on div "07/24/2025" at bounding box center [552, 333] width 70 height 10
click at [330, 331] on div "Taee Reazons" at bounding box center [329, 333] width 70 height 10
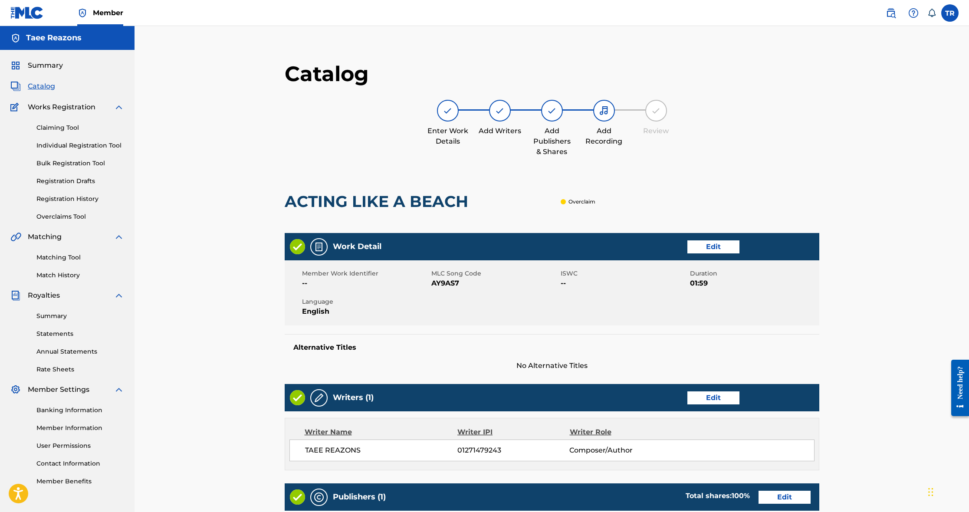
scroll to position [117, 0]
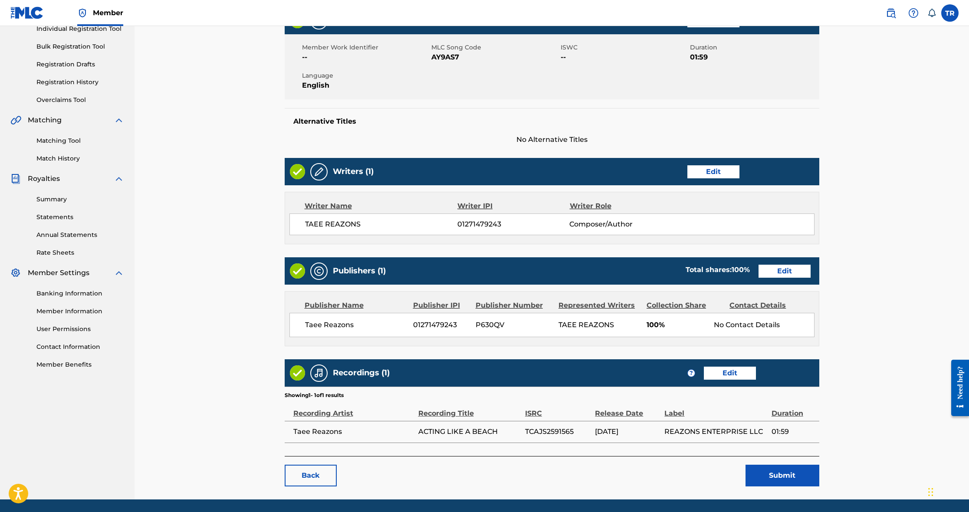
click at [298, 472] on link "Back" at bounding box center [311, 476] width 52 height 22
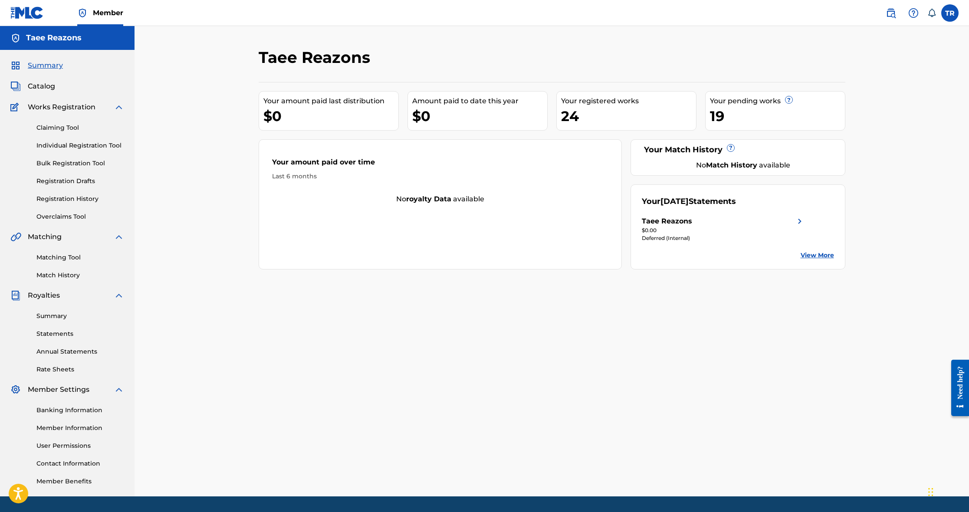
click at [31, 88] on span "Catalog" at bounding box center [41, 86] width 27 height 10
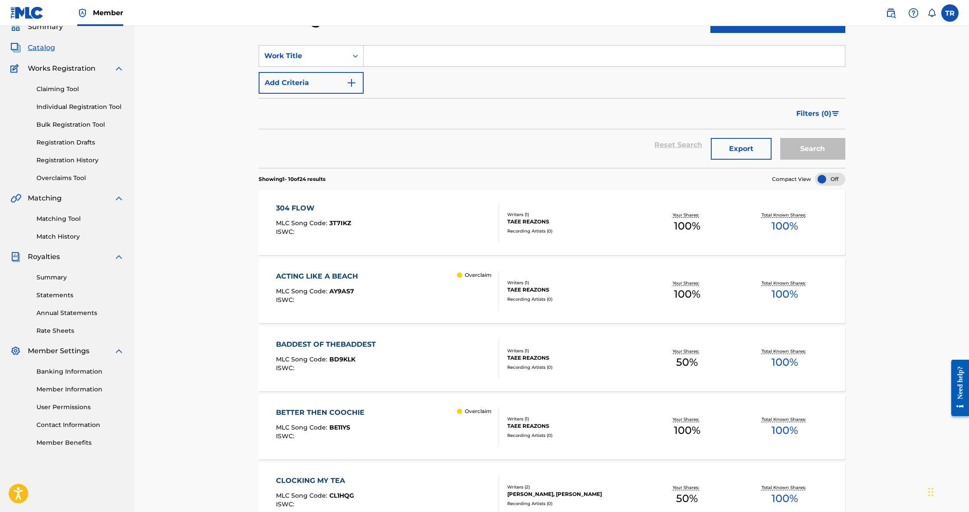
scroll to position [39, 0]
click at [439, 291] on div "ACTING LIKE A BEACH MLC Song Code : AY9AS7 ISWC : Overclaim" at bounding box center [387, 289] width 223 height 39
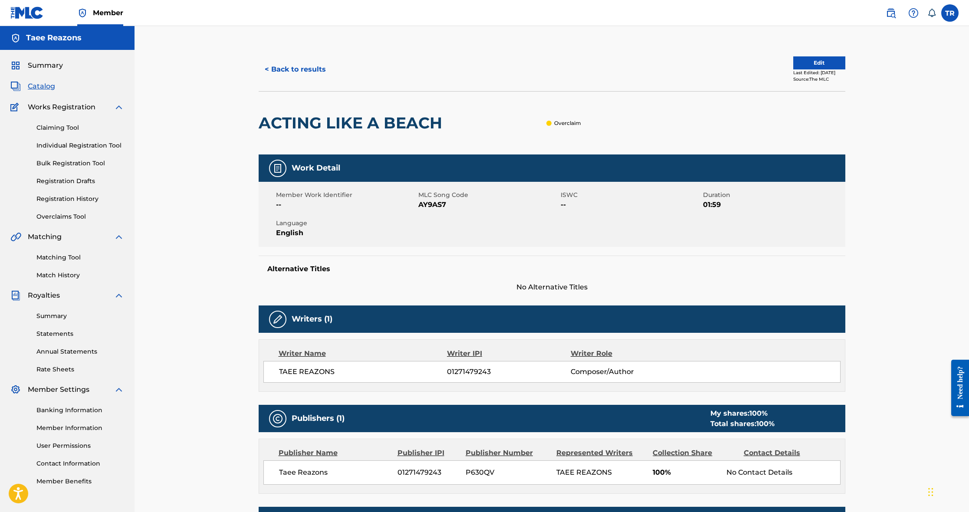
click at [57, 273] on link "Match History" at bounding box center [80, 275] width 88 height 9
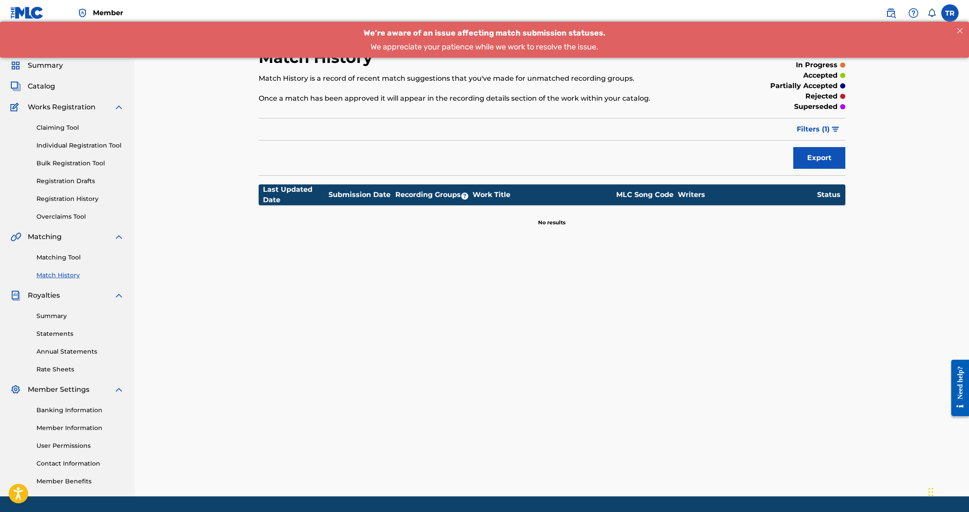
click at [53, 256] on link "Matching Tool" at bounding box center [80, 257] width 88 height 9
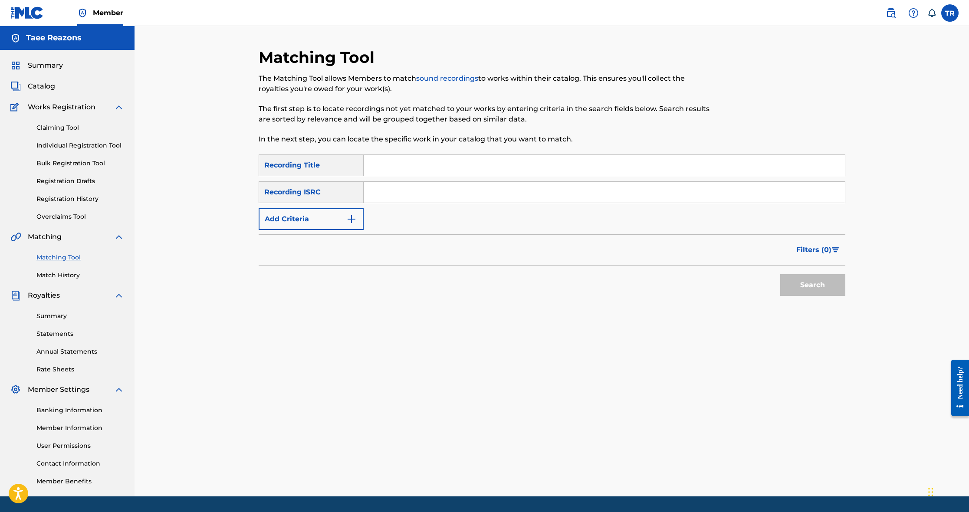
scroll to position [2, 0]
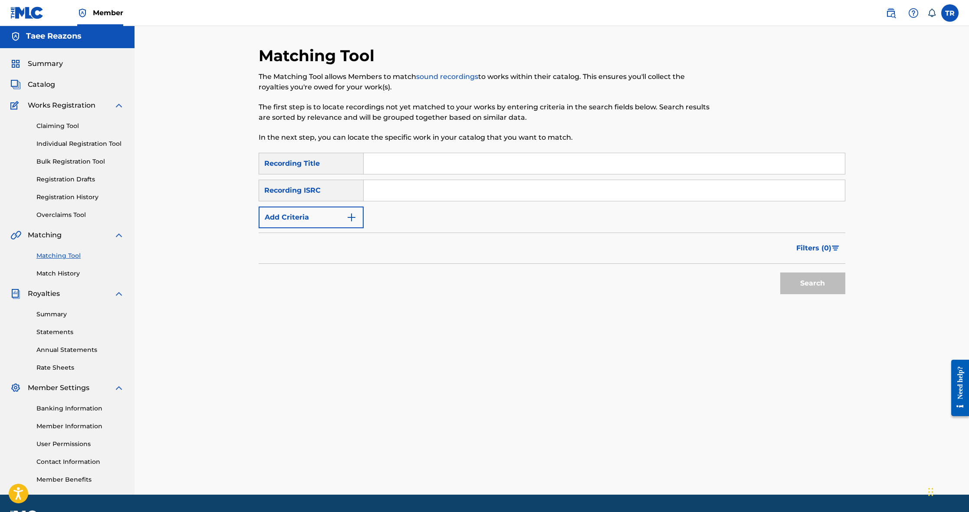
click at [428, 167] on input "Search Form" at bounding box center [604, 163] width 481 height 21
click at [348, 215] on img "Search Form" at bounding box center [351, 217] width 10 height 10
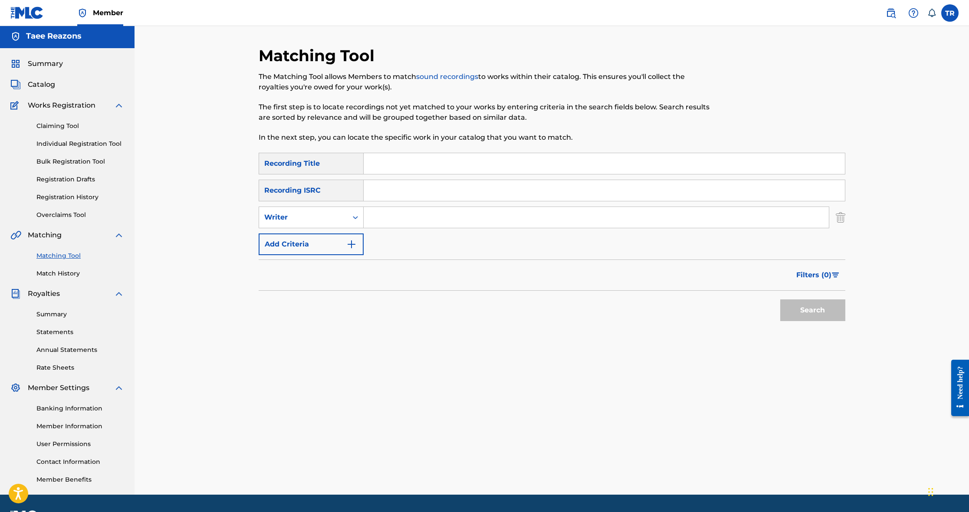
click at [401, 217] on input "Search Form" at bounding box center [596, 217] width 465 height 21
type input "Taee Reazons"
click at [834, 312] on button "Search" at bounding box center [812, 310] width 65 height 22
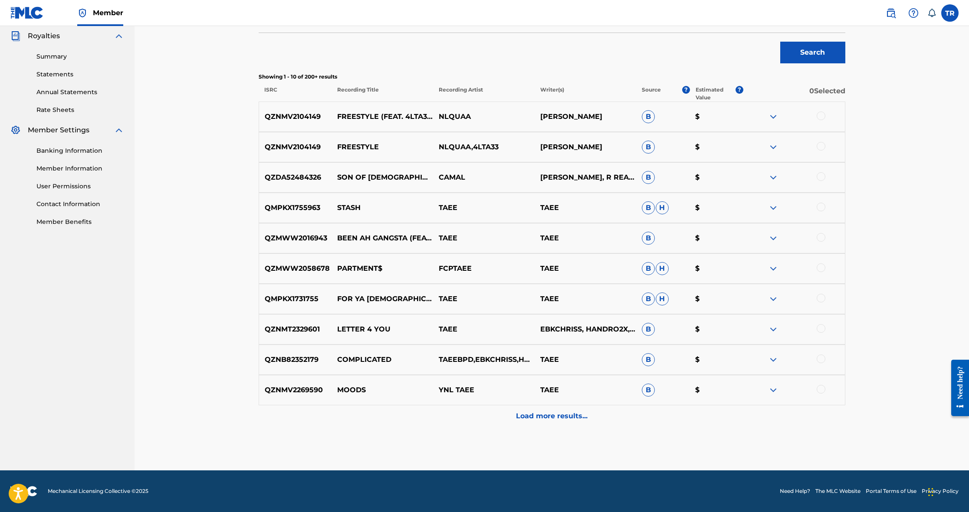
scroll to position [259, 0]
click at [558, 418] on p "Load more results..." at bounding box center [552, 416] width 72 height 10
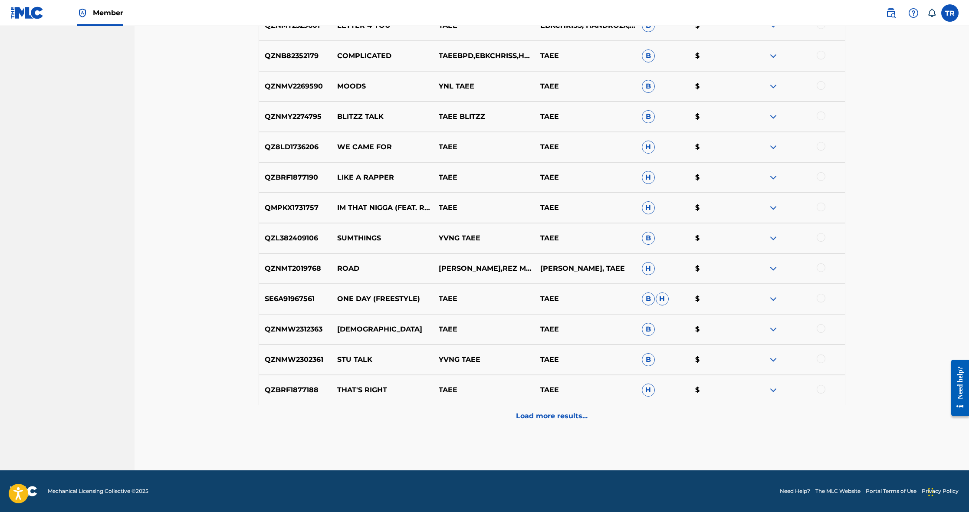
click at [538, 416] on p "Load more results..." at bounding box center [552, 416] width 72 height 10
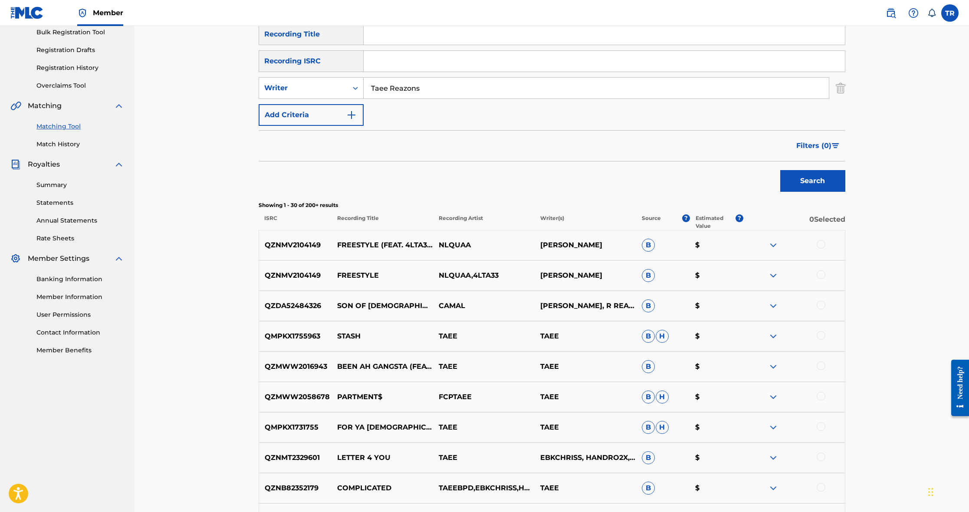
scroll to position [135, 0]
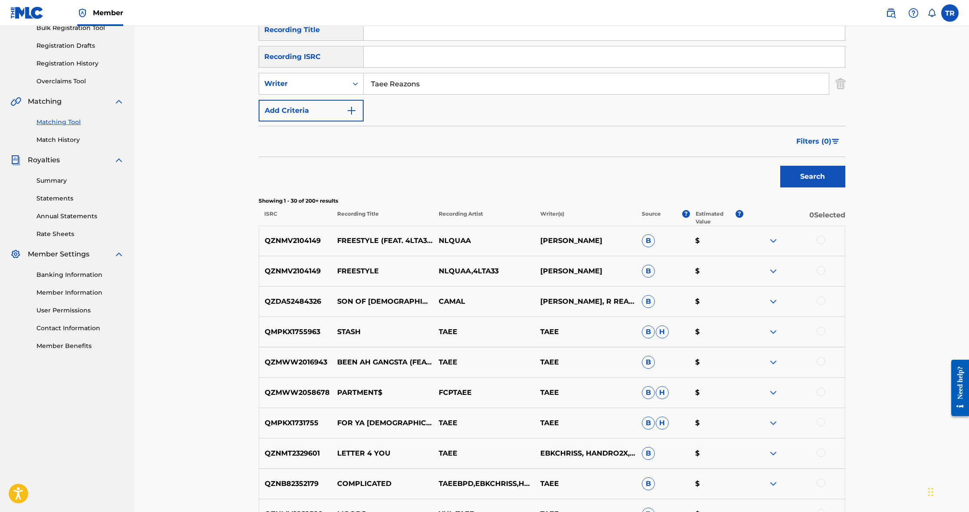
click at [651, 240] on span "B" at bounding box center [648, 240] width 13 height 13
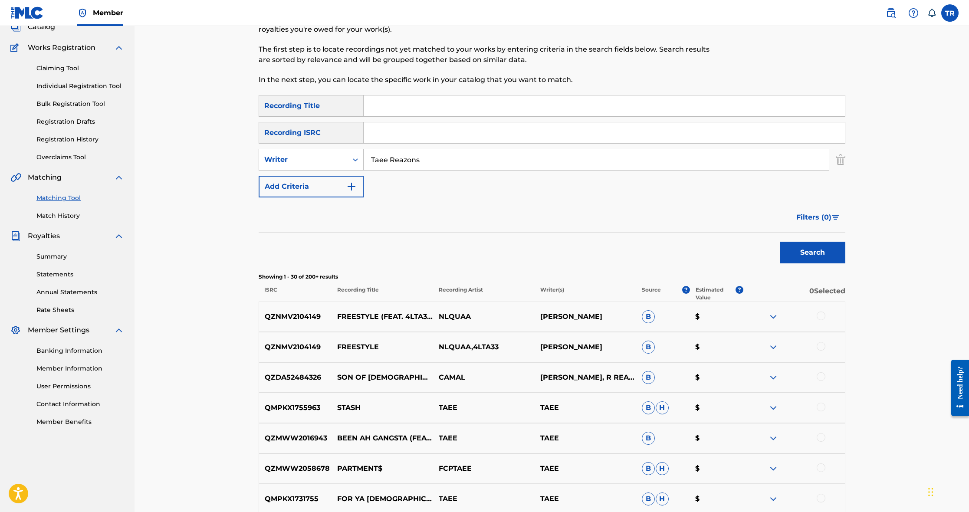
scroll to position [30, 0]
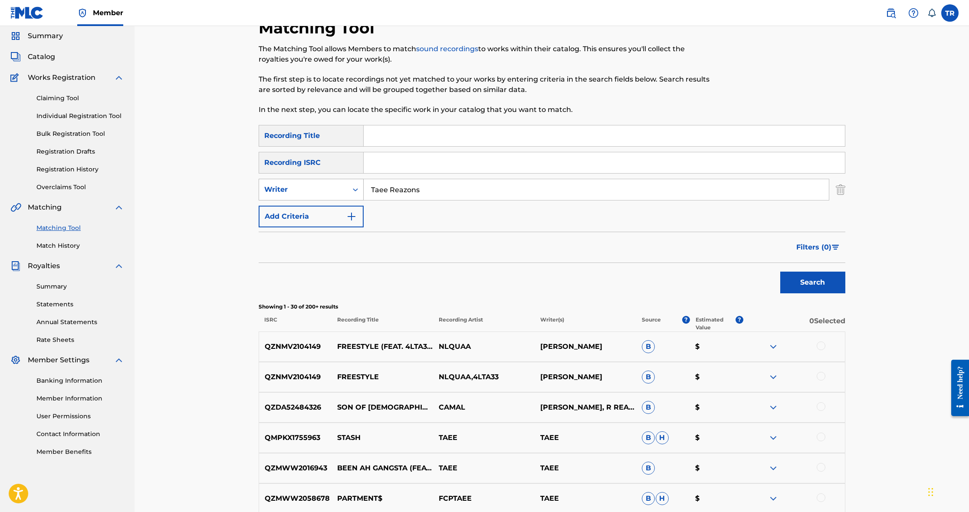
drag, startPoint x: 440, startPoint y: 193, endPoint x: 353, endPoint y: 191, distance: 87.2
click at [353, 191] on div "SearchWithCriteria7bd6b873-9e7d-40fa-965b-ff1809ade7d6 Writer Taee Reazons" at bounding box center [552, 190] width 587 height 22
click at [406, 136] on input "Search Form" at bounding box center [604, 135] width 481 height 21
type input "304 flow"
click at [791, 282] on button "Search" at bounding box center [812, 283] width 65 height 22
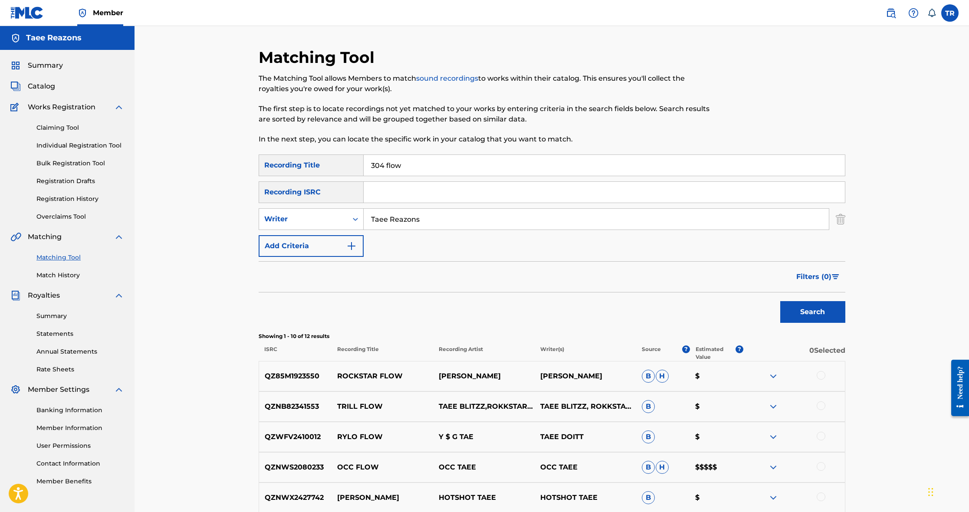
scroll to position [0, 0]
drag, startPoint x: 391, startPoint y: 164, endPoint x: 337, endPoint y: 163, distance: 53.8
click at [337, 163] on div "SearchWithCriteriae895a474-feac-460a-b29b-d53b91fca6fc Recording Title 304 flow" at bounding box center [552, 165] width 587 height 22
drag, startPoint x: 426, startPoint y: 216, endPoint x: 338, endPoint y: 215, distance: 87.2
click at [339, 215] on div "SearchWithCriteria7bd6b873-9e7d-40fa-965b-ff1809ade7d6 Writer Taee Reazons" at bounding box center [552, 219] width 587 height 22
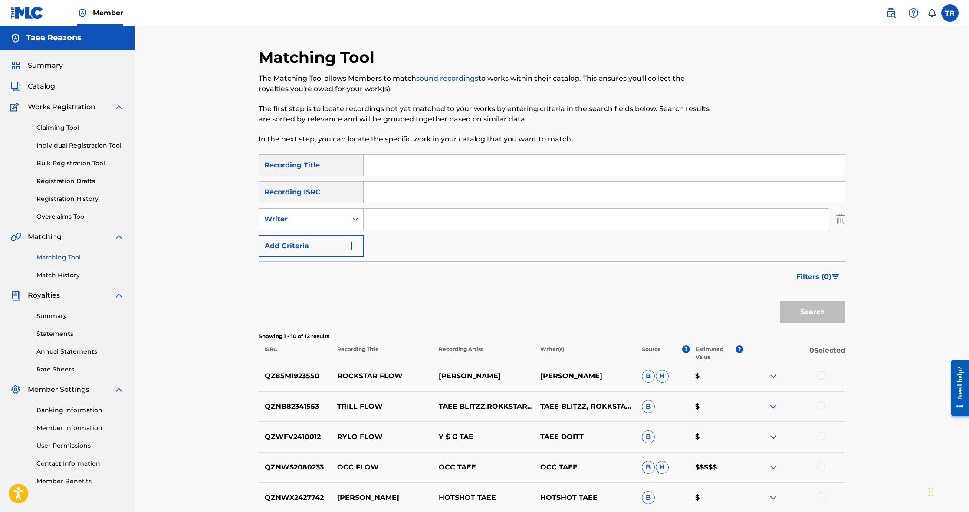
click at [57, 65] on span "Summary" at bounding box center [45, 65] width 35 height 10
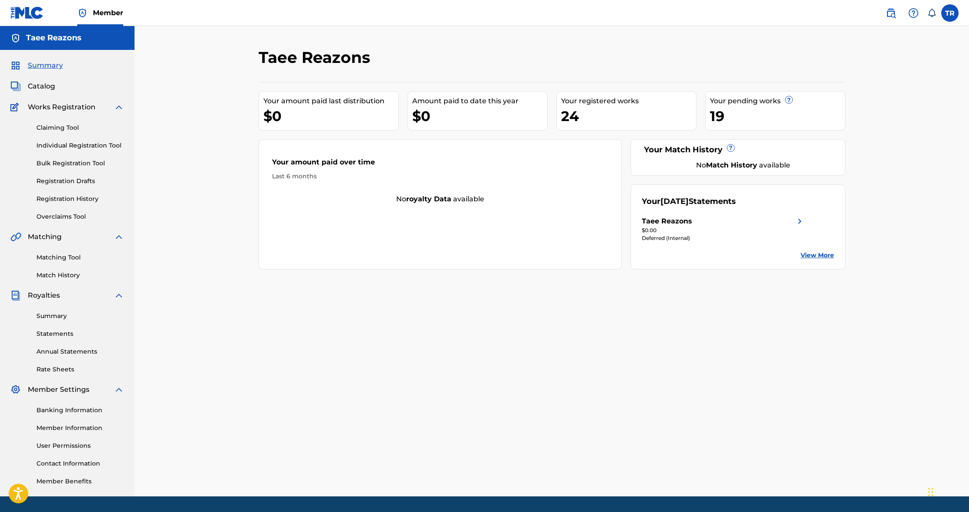
click at [747, 115] on div "19" at bounding box center [777, 116] width 135 height 20
click at [64, 199] on link "Registration History" at bounding box center [80, 198] width 88 height 9
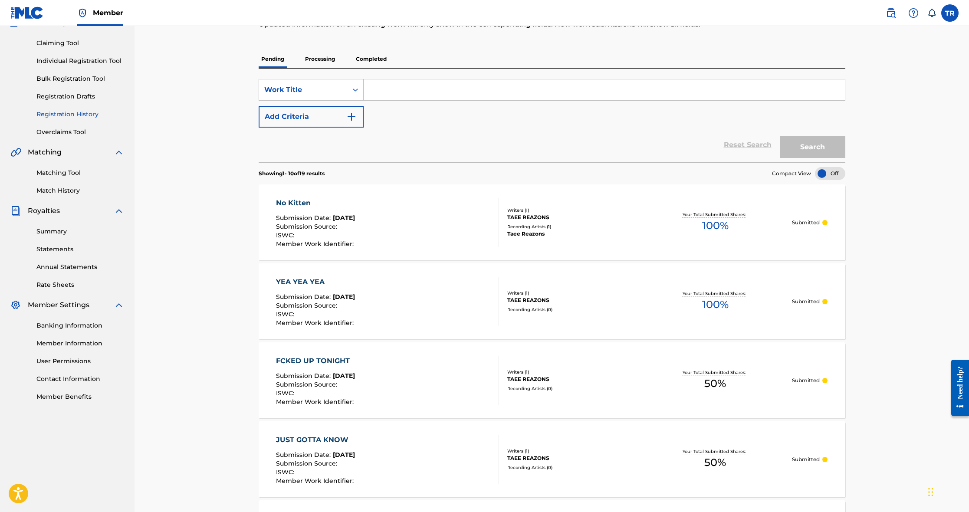
scroll to position [85, 0]
click at [413, 216] on div "No Kitten Submission Date : [DATE] Submission Source : ISWC : Member Work Ident…" at bounding box center [387, 221] width 223 height 49
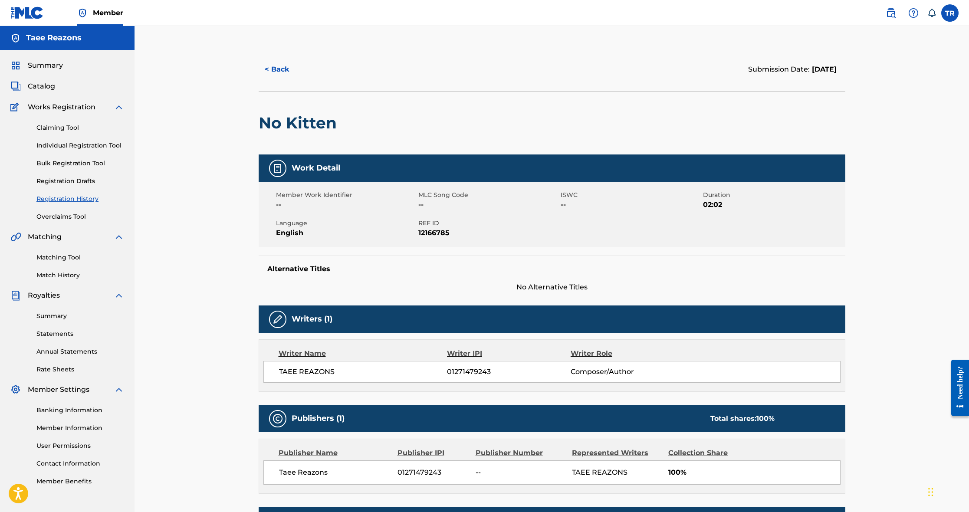
click at [46, 86] on span "Catalog" at bounding box center [41, 86] width 27 height 10
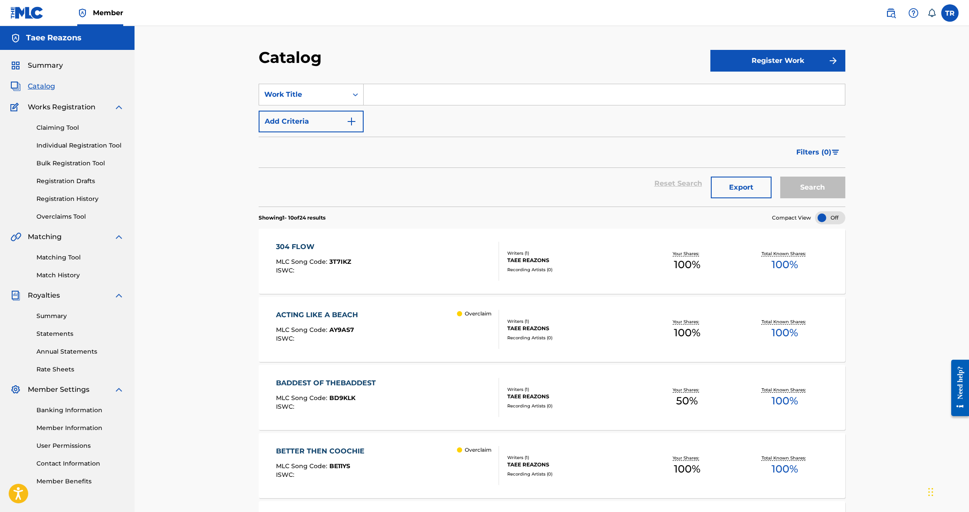
click at [447, 98] on input "Search Form" at bounding box center [604, 94] width 481 height 21
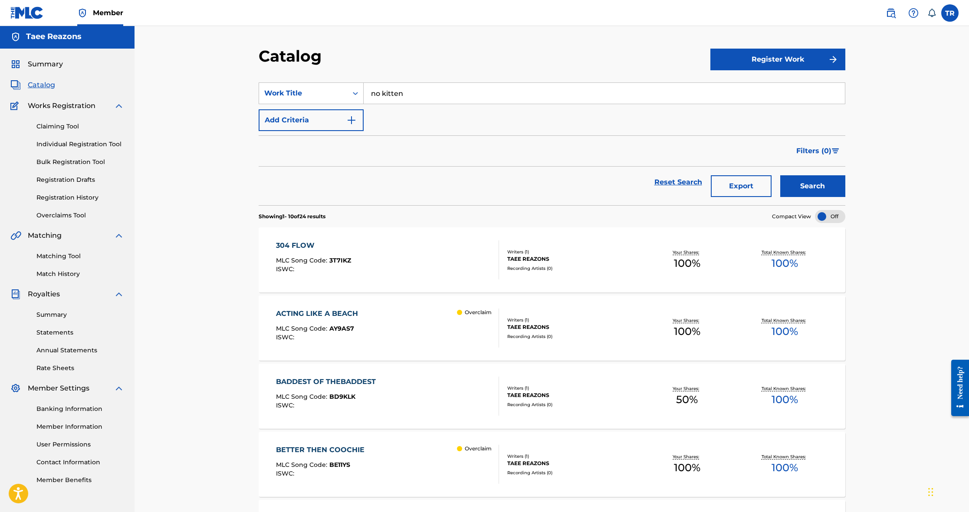
type input "no kitten"
click at [798, 185] on button "Search" at bounding box center [812, 186] width 65 height 22
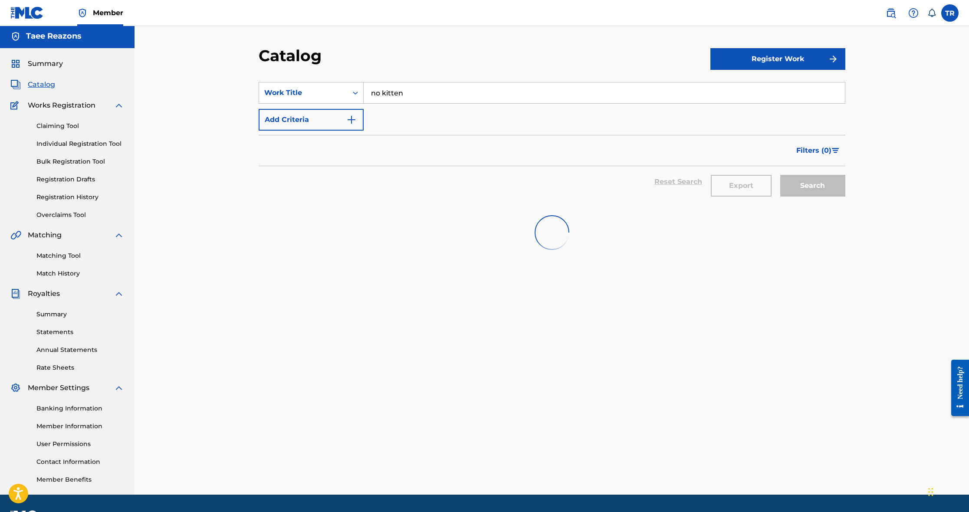
scroll to position [2, 0]
drag, startPoint x: 372, startPoint y: 95, endPoint x: 350, endPoint y: 98, distance: 21.8
click at [350, 98] on div "SearchWithCriteria07dea984-0784-4487-a20b-e6d374a0724b Work Title no kitten" at bounding box center [552, 93] width 587 height 22
click at [75, 143] on link "Individual Registration Tool" at bounding box center [80, 143] width 88 height 9
